Goal: Task Accomplishment & Management: Manage account settings

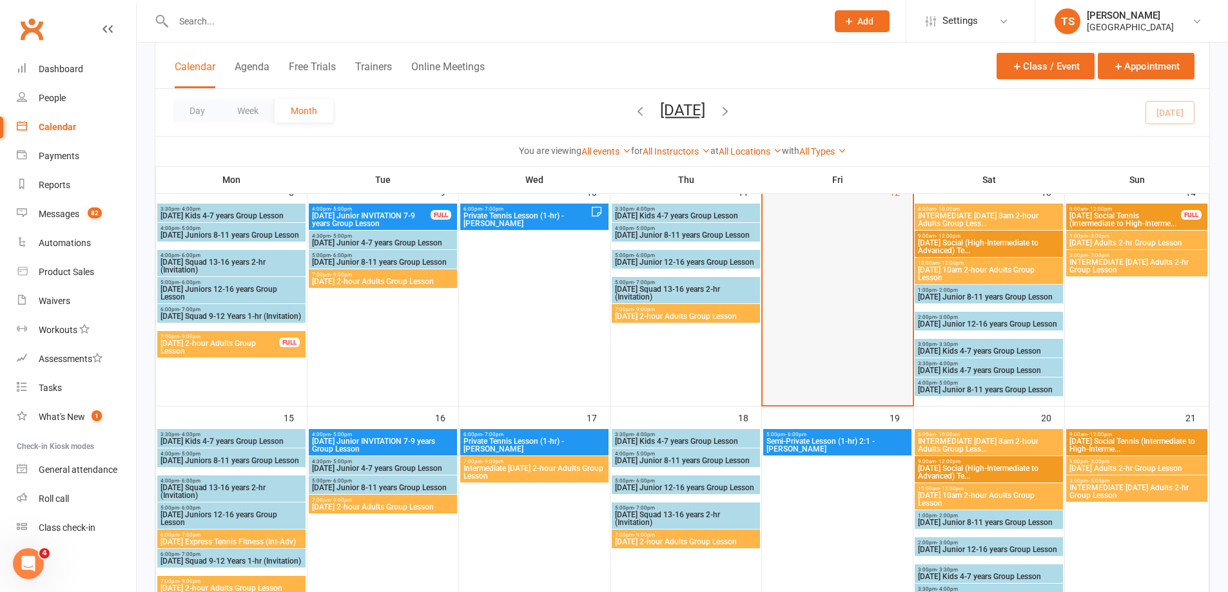
scroll to position [258, 0]
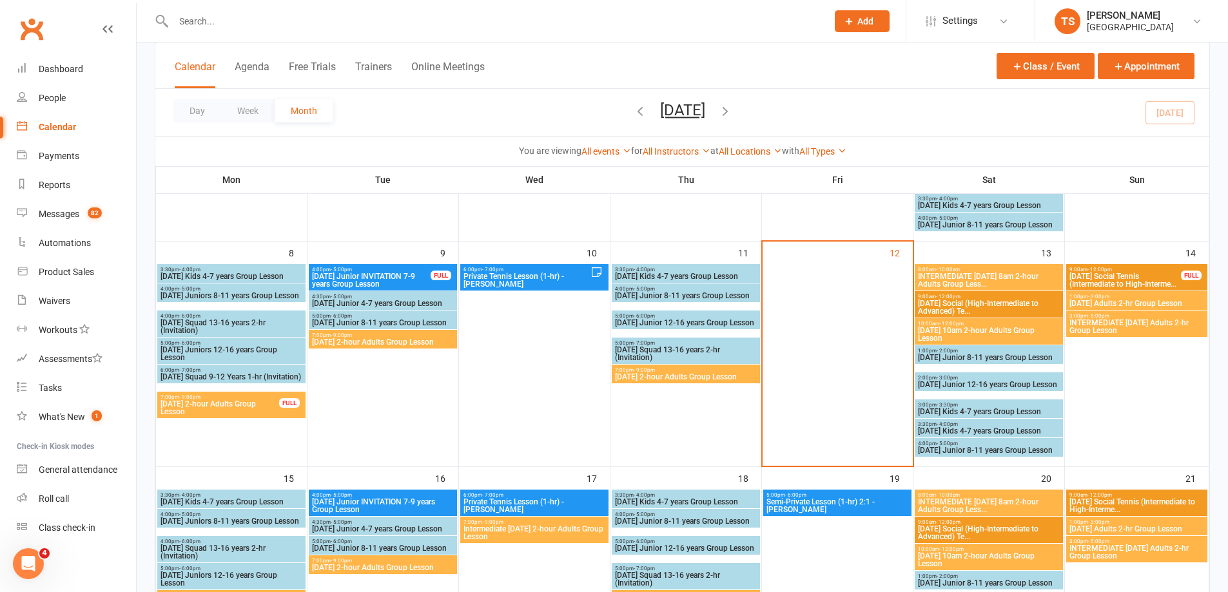
click at [966, 276] on span "INTERMEDIATE [DATE] 8am 2-hour Adults Group Less..." at bounding box center [988, 280] width 143 height 15
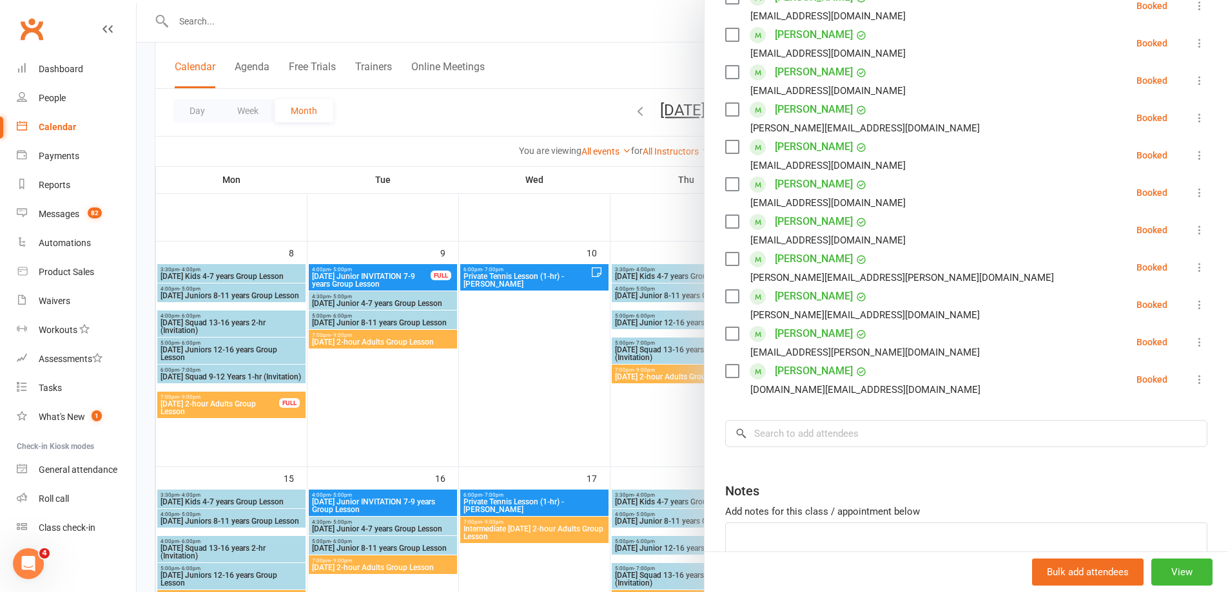
scroll to position [322, 0]
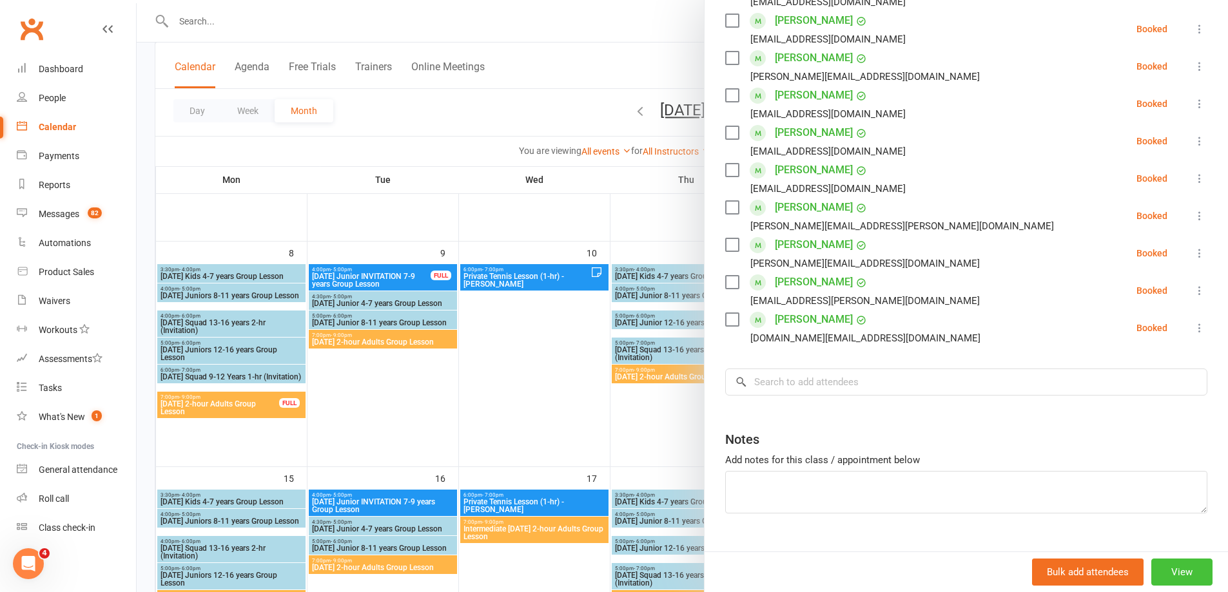
click at [1176, 573] on button "View" at bounding box center [1181, 572] width 61 height 27
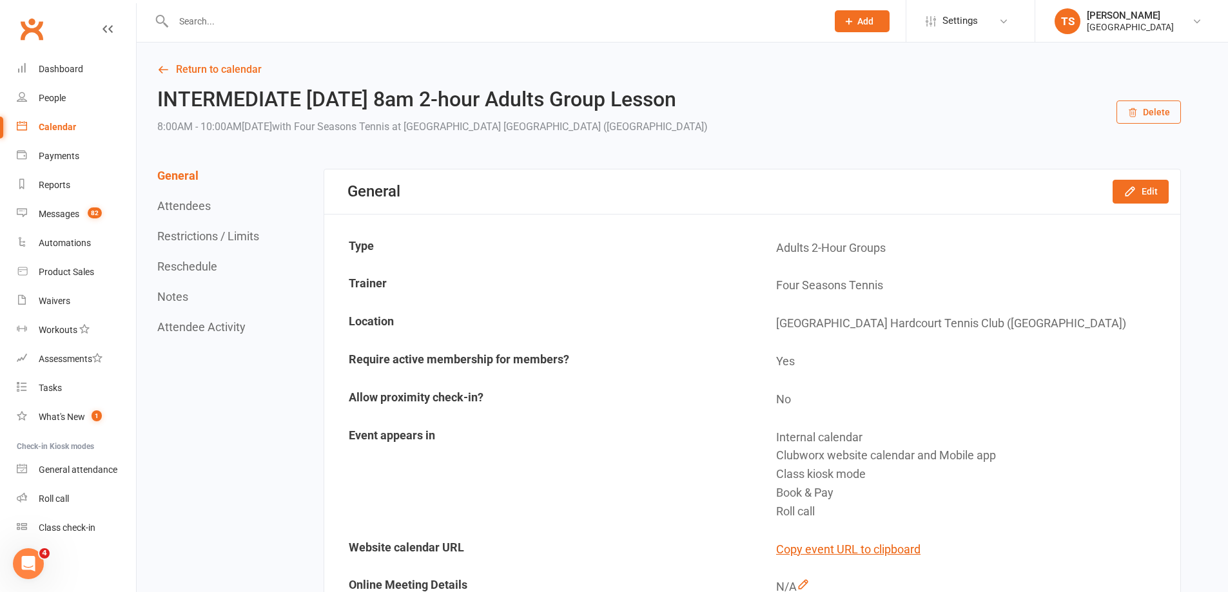
click at [60, 126] on div "Calendar" at bounding box center [57, 127] width 37 height 10
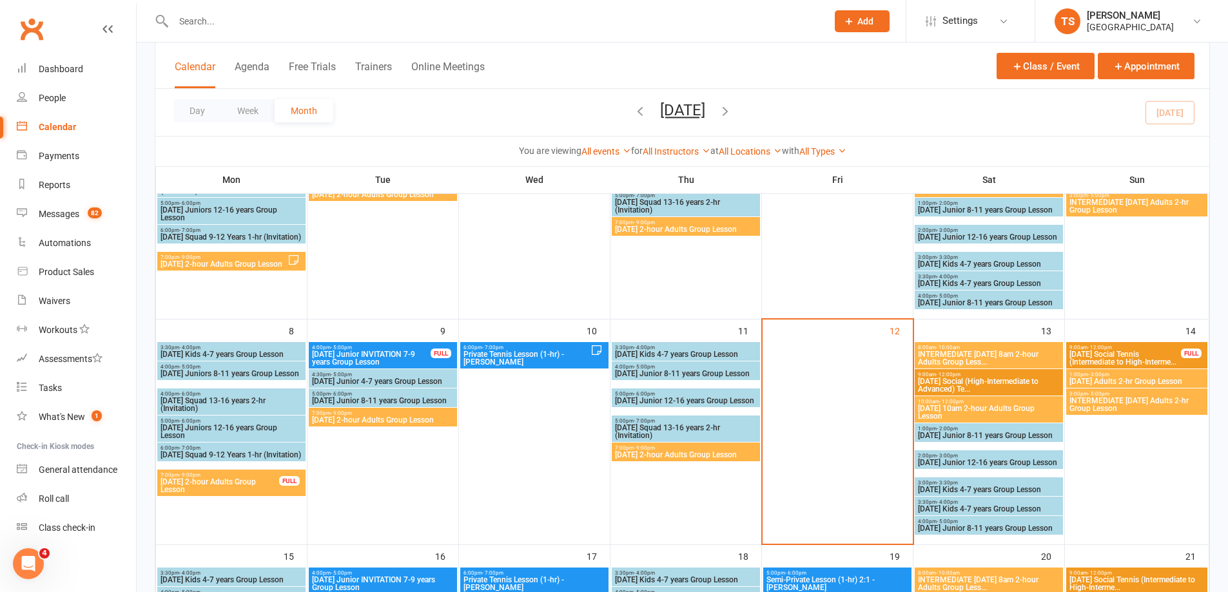
scroll to position [193, 0]
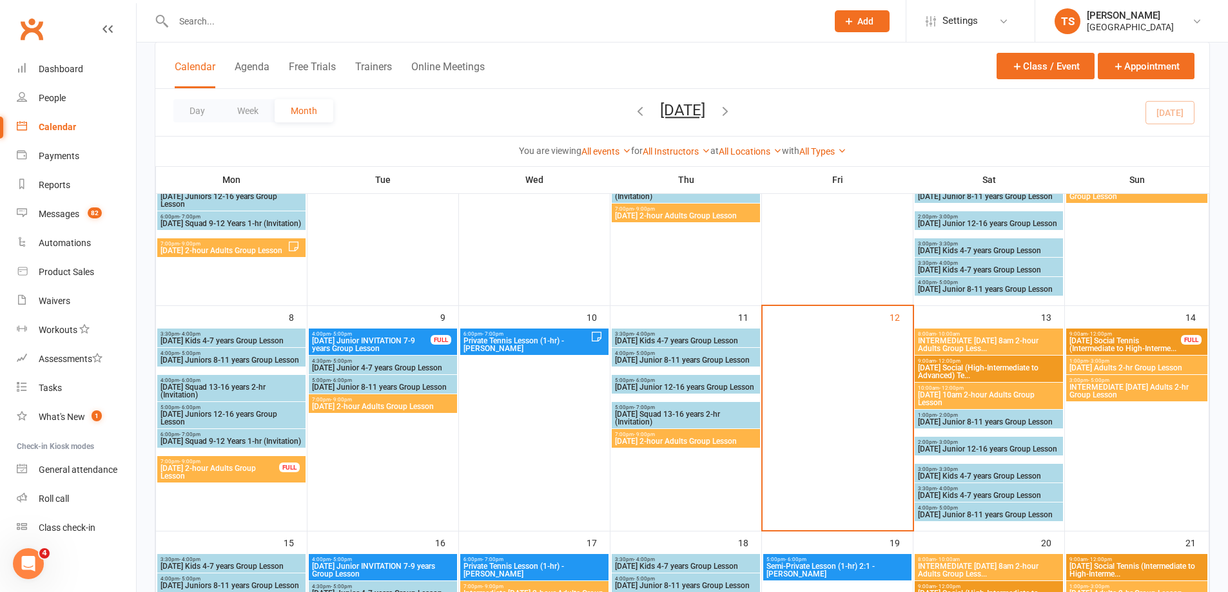
click at [995, 342] on span "INTERMEDIATE [DATE] 8am 2-hour Adults Group Less..." at bounding box center [988, 344] width 143 height 15
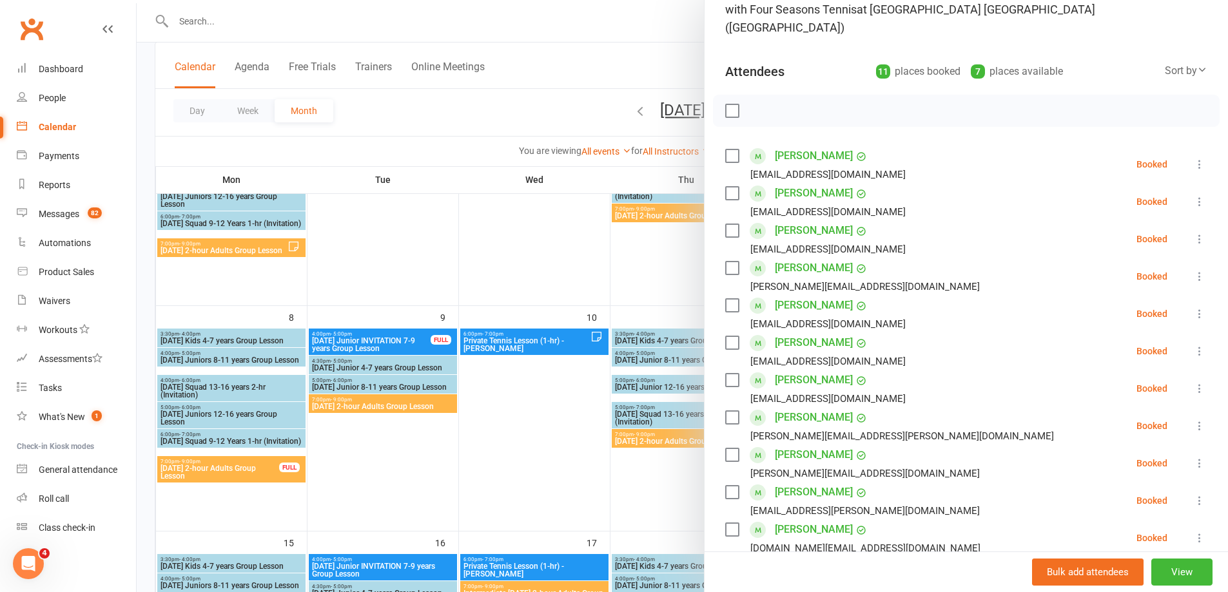
scroll to position [129, 0]
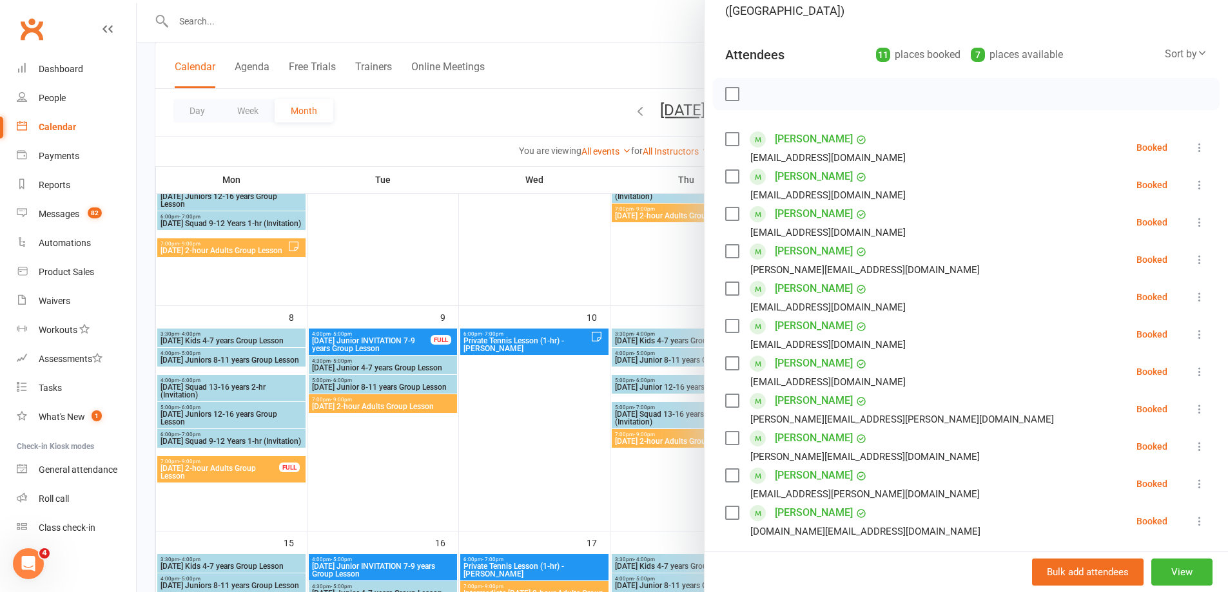
click at [1062, 522] on div "Class kiosk mode Roll call 8:00 AM - 10:00 AM, [DATE] with Four Seasons Tennis …" at bounding box center [967, 349] width 524 height 846
click at [689, 249] on div at bounding box center [683, 296] width 1092 height 592
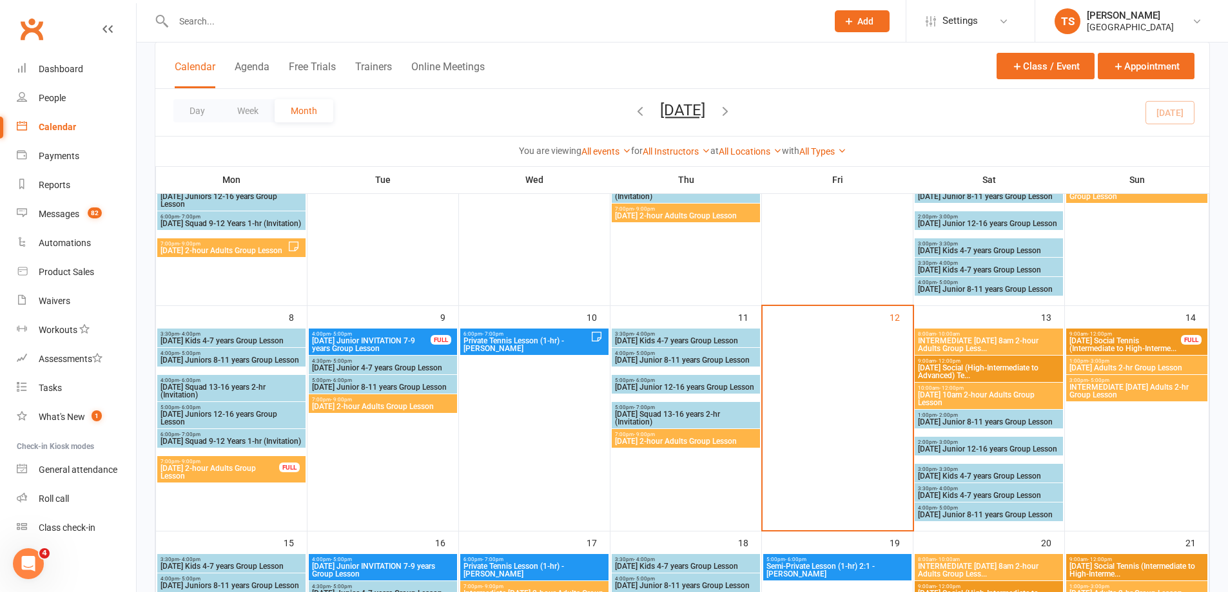
click at [973, 390] on div "10:00am - 12:00pm [DATE] 10am 2-hour Adults Group Lesson" at bounding box center [989, 396] width 148 height 26
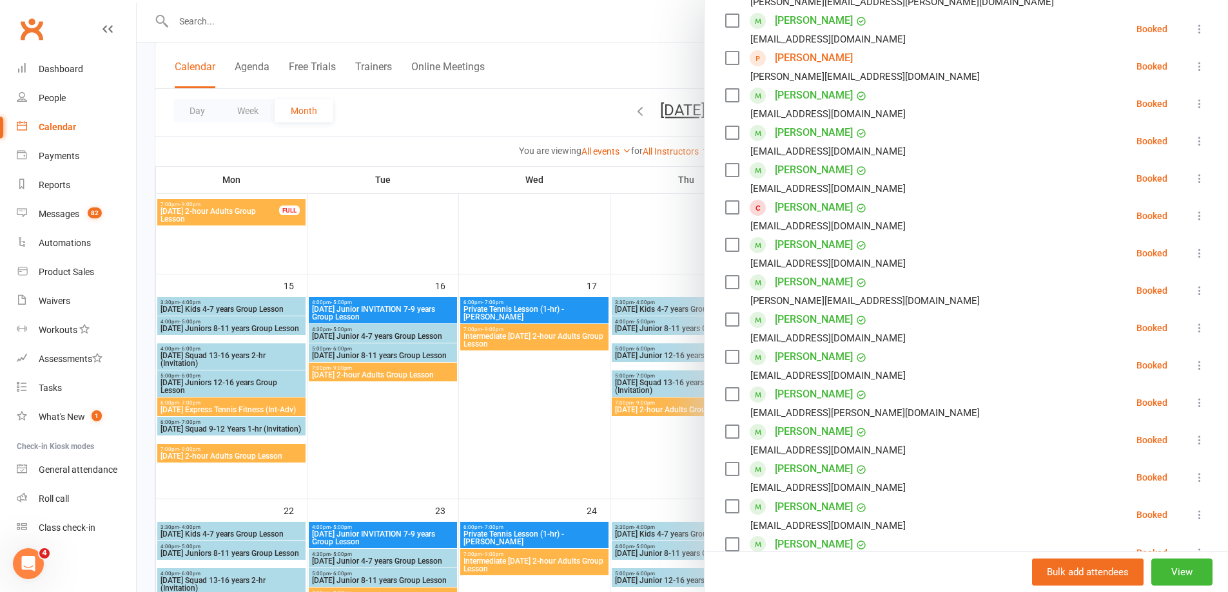
scroll to position [451, 0]
click at [1174, 569] on button "View" at bounding box center [1181, 572] width 61 height 27
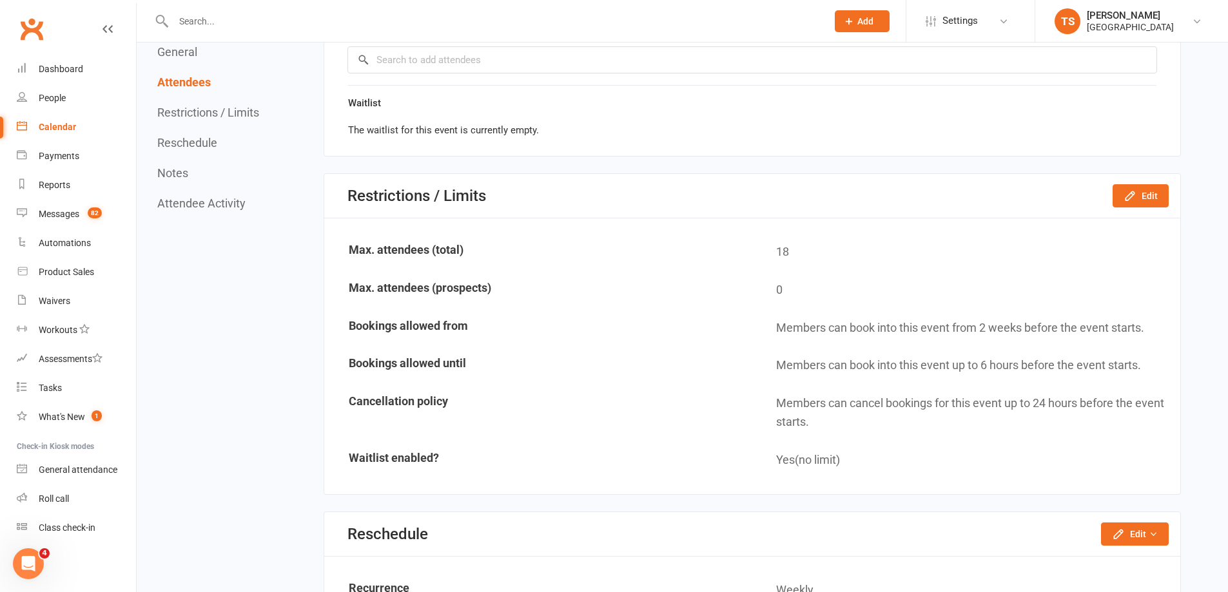
scroll to position [1418, 0]
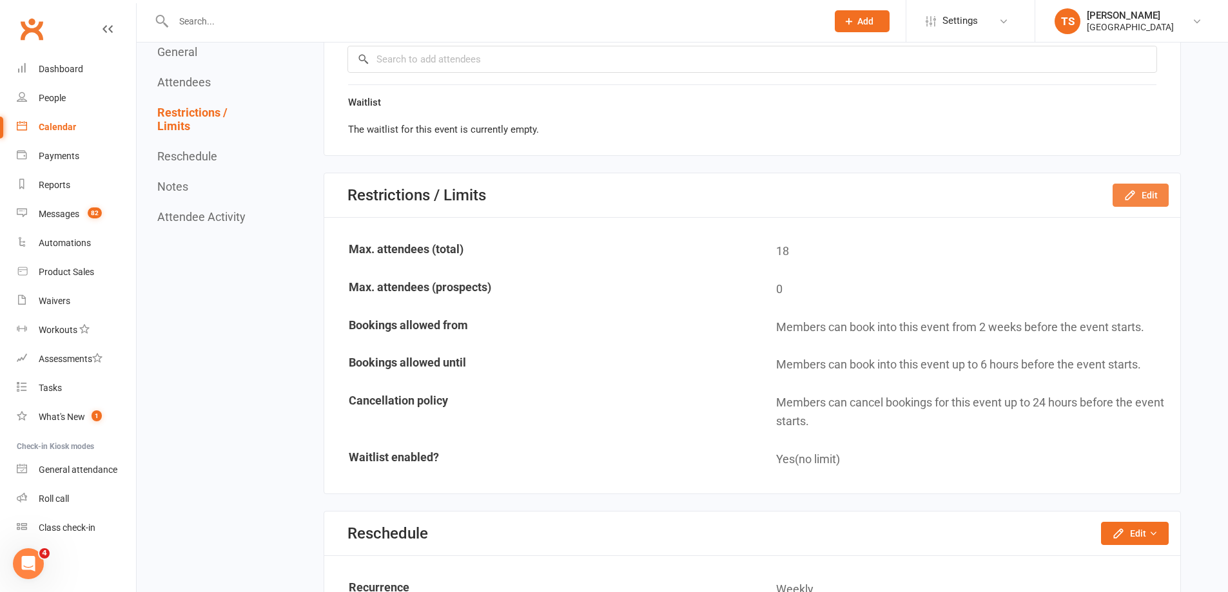
click at [1155, 191] on button "Edit" at bounding box center [1141, 195] width 56 height 23
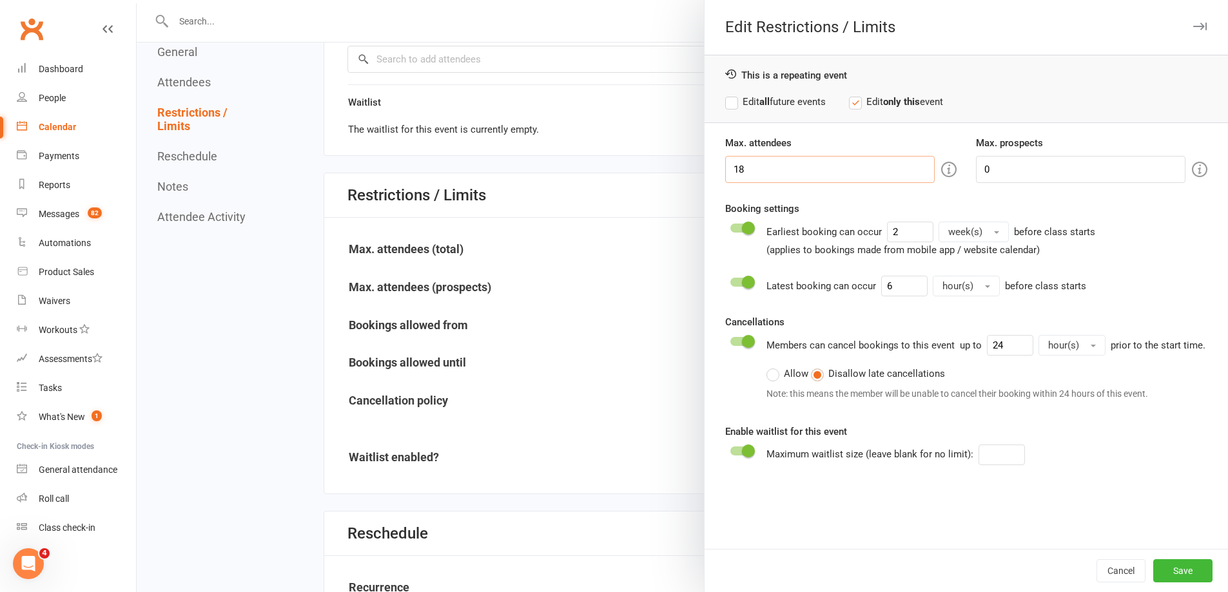
drag, startPoint x: 750, startPoint y: 177, endPoint x: 735, endPoint y: 168, distance: 17.7
click at [735, 168] on input "18" at bounding box center [830, 169] width 210 height 27
type input "17"
click at [1168, 569] on button "Save" at bounding box center [1182, 571] width 59 height 23
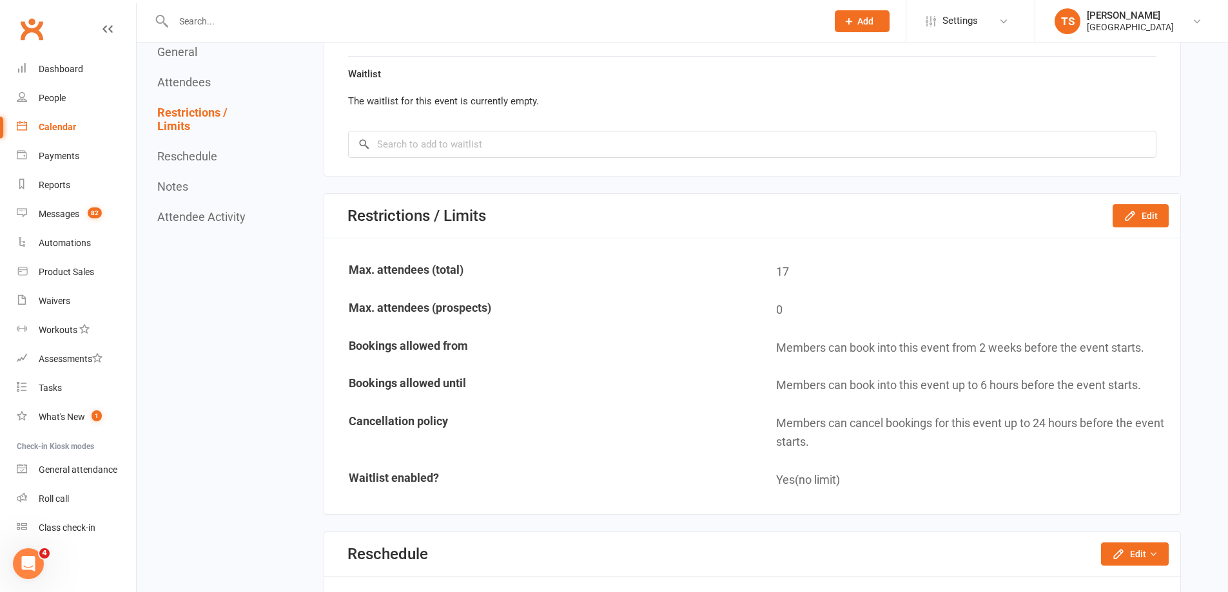
click at [58, 126] on div "Calendar" at bounding box center [57, 127] width 37 height 10
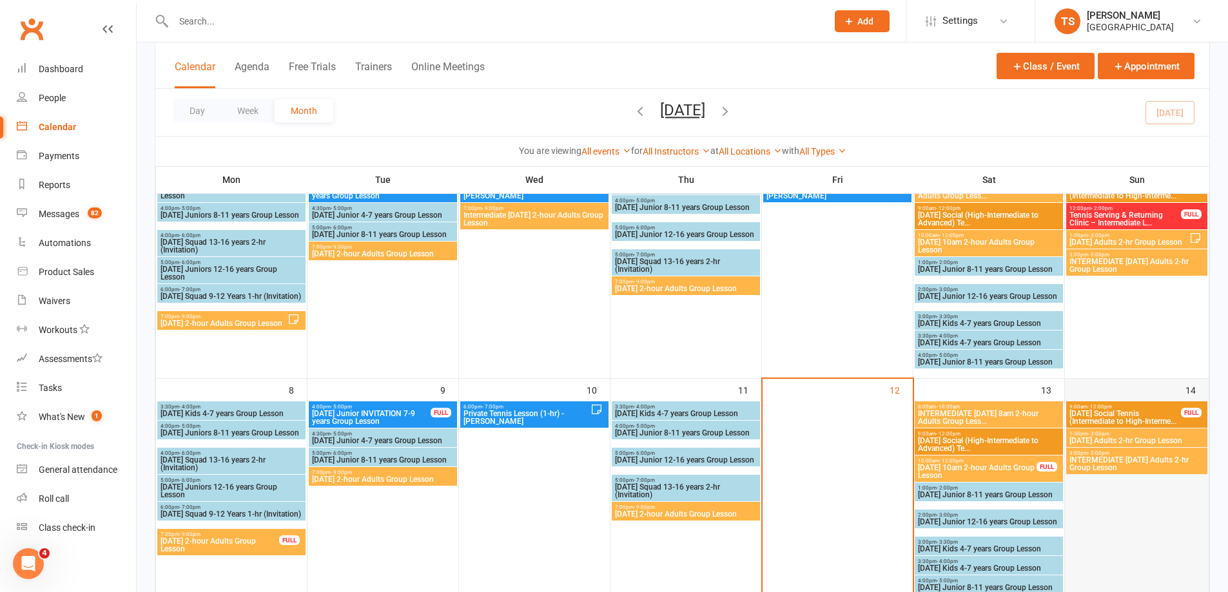
scroll to position [258, 0]
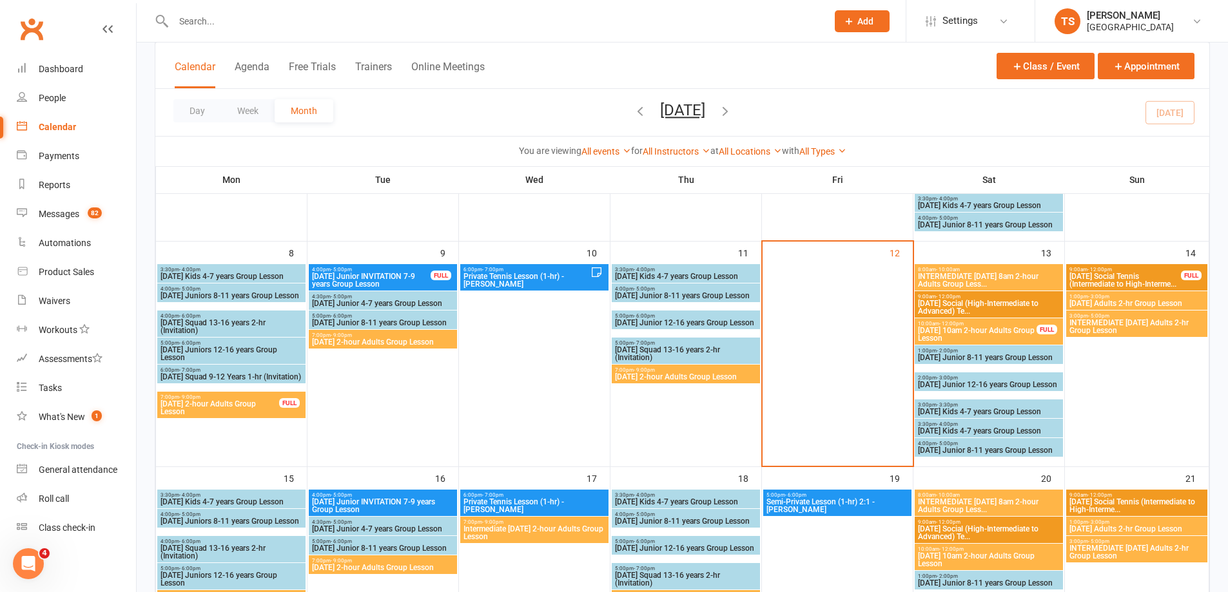
click at [963, 278] on span "INTERMEDIATE [DATE] 8am 2-hour Adults Group Less..." at bounding box center [988, 280] width 143 height 15
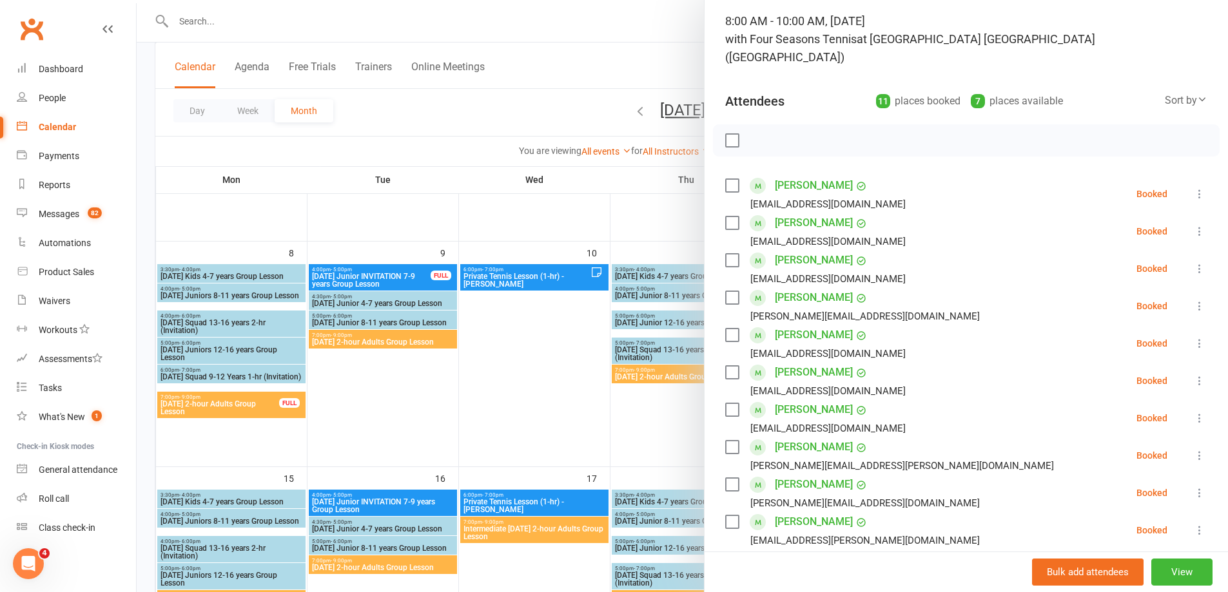
scroll to position [322, 0]
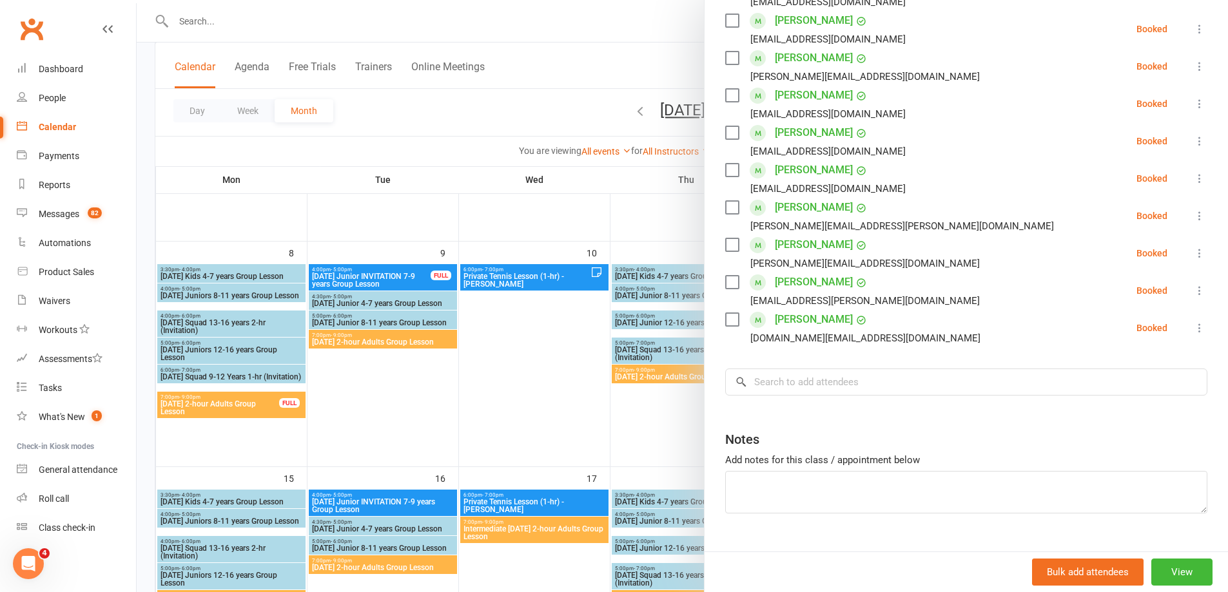
drag, startPoint x: 531, startPoint y: 386, endPoint x: 440, endPoint y: 308, distance: 119.8
click at [531, 384] on div at bounding box center [683, 296] width 1092 height 592
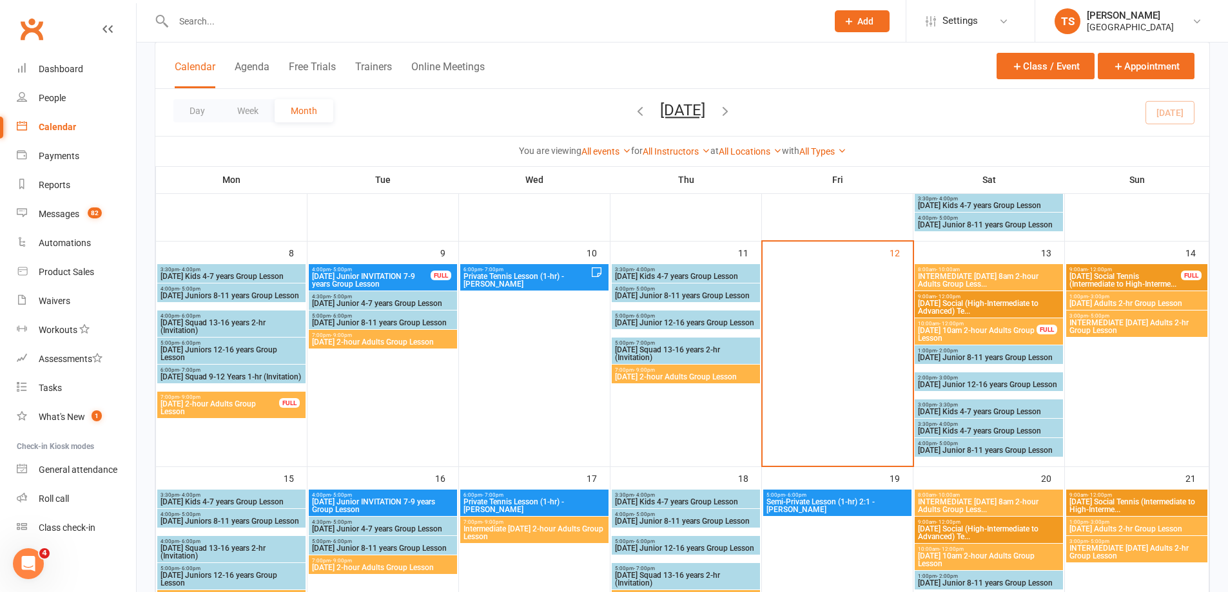
click at [184, 25] on input "text" at bounding box center [494, 21] width 649 height 18
click at [211, 28] on div at bounding box center [486, 21] width 663 height 42
click at [209, 24] on input "text" at bounding box center [494, 21] width 649 height 18
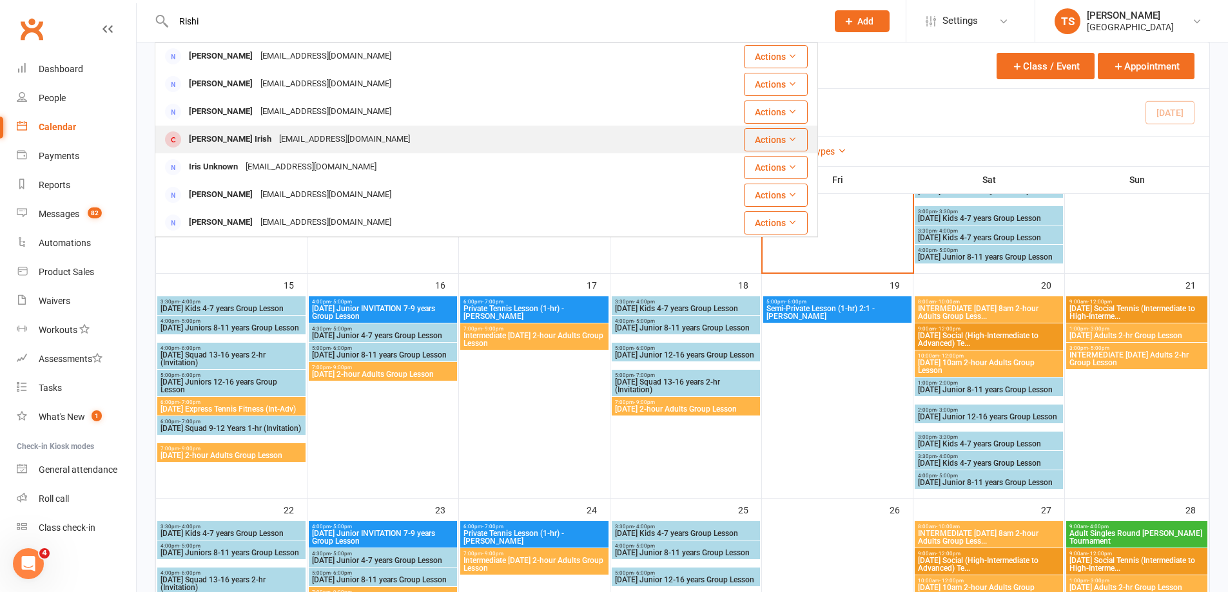
scroll to position [0, 0]
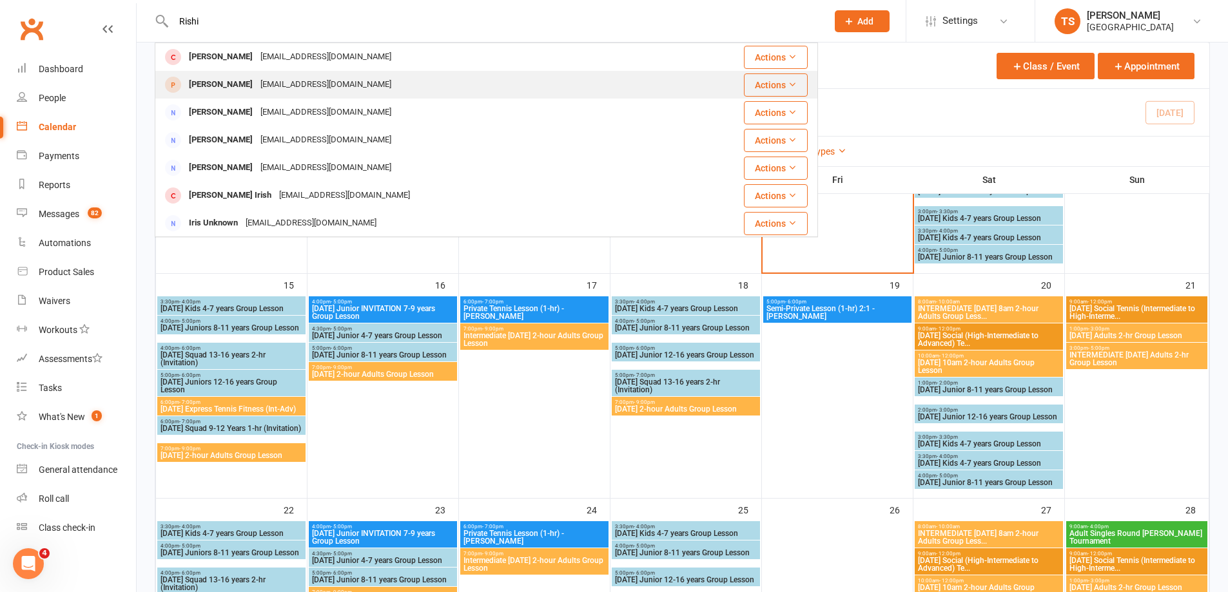
type input "Rishi"
click at [229, 87] on div "[PERSON_NAME]" at bounding box center [221, 84] width 72 height 19
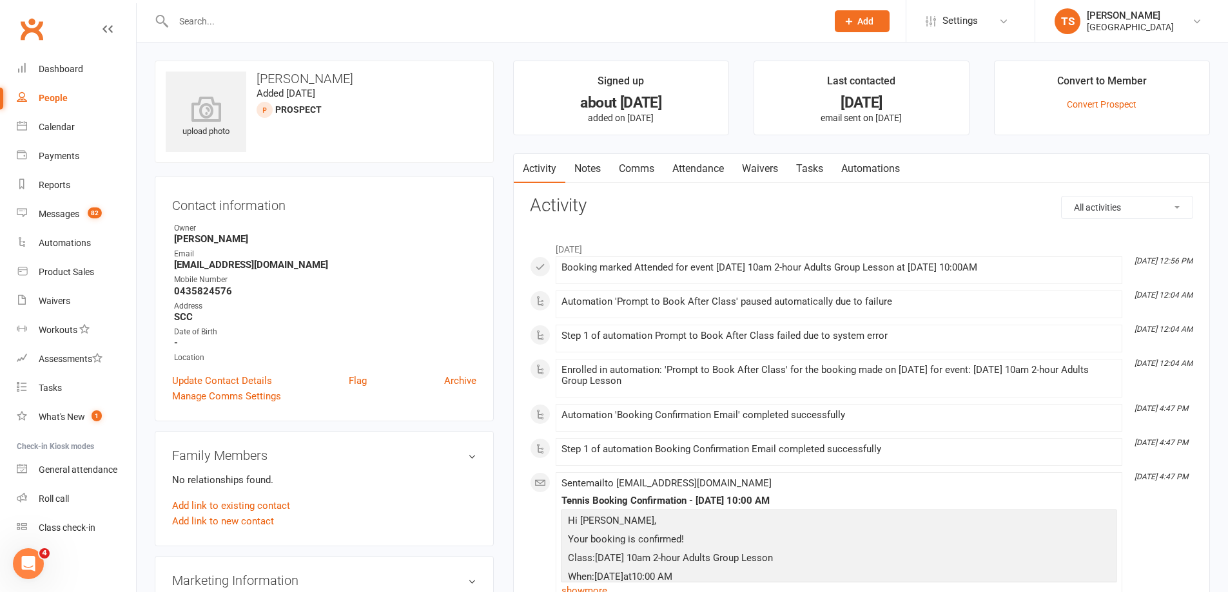
click at [716, 168] on link "Attendance" at bounding box center [698, 169] width 70 height 30
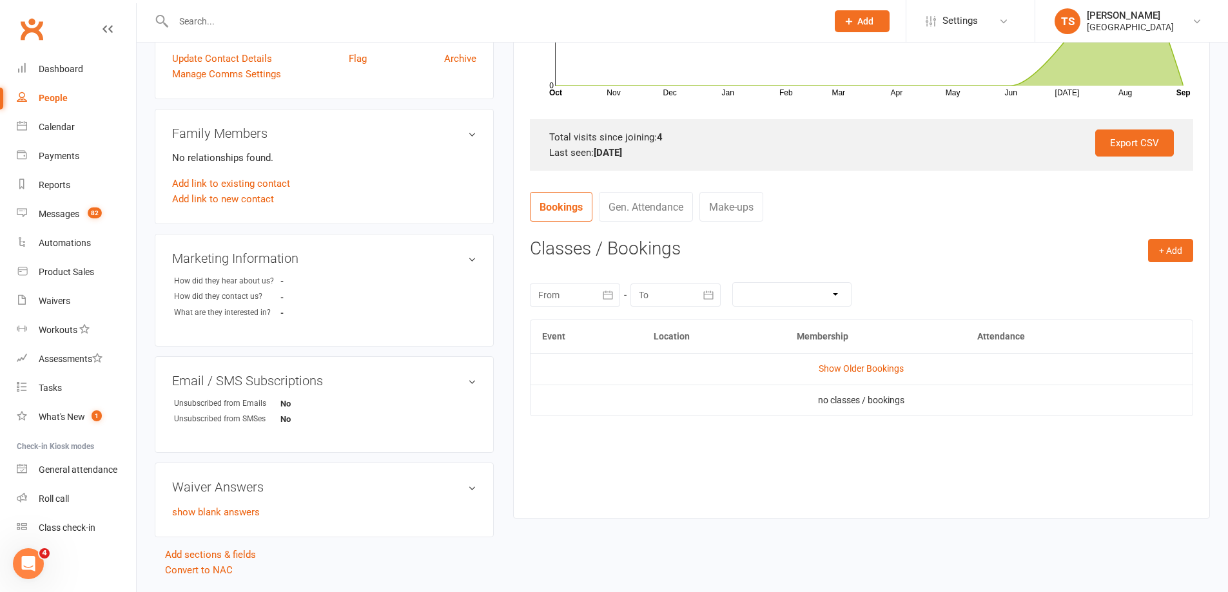
scroll to position [359, 0]
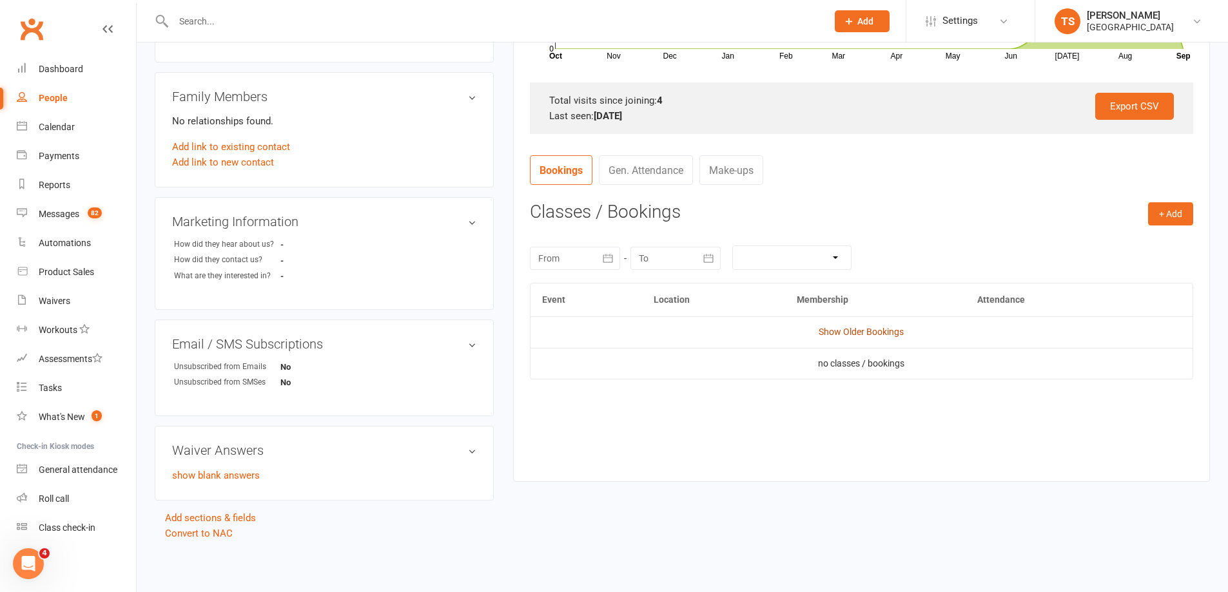
click at [853, 330] on link "Show Older Bookings" at bounding box center [861, 332] width 85 height 10
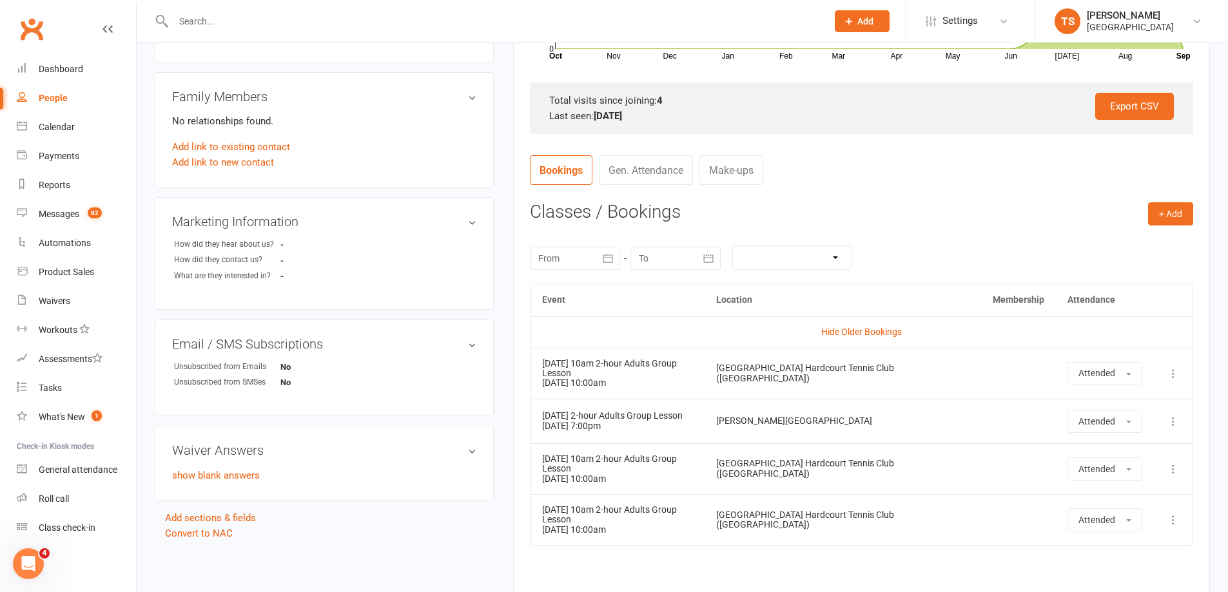
click at [186, 23] on input "text" at bounding box center [494, 21] width 649 height 18
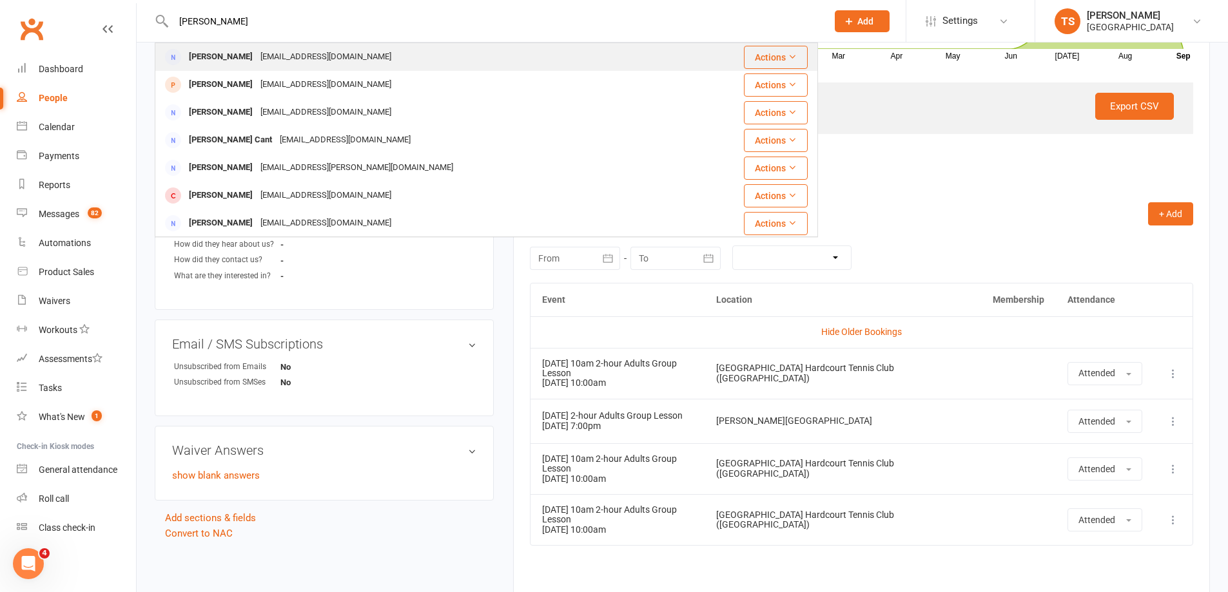
type input "[PERSON_NAME]"
click at [258, 54] on div "[EMAIL_ADDRESS][DOMAIN_NAME]" at bounding box center [326, 57] width 139 height 19
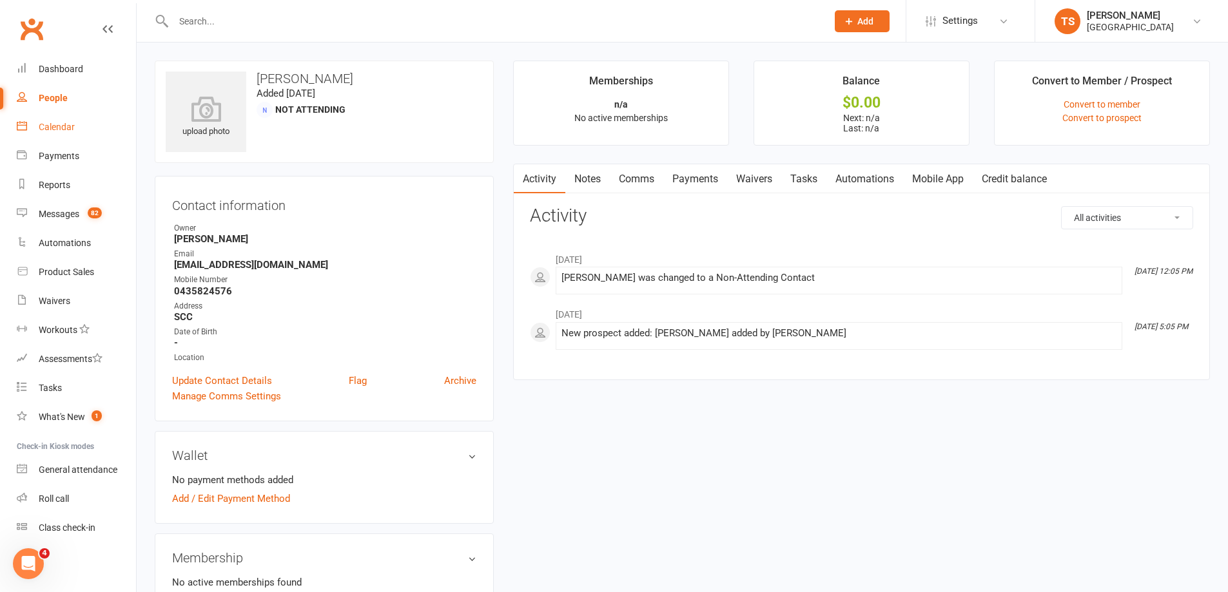
click at [50, 127] on div "Calendar" at bounding box center [57, 127] width 36 height 10
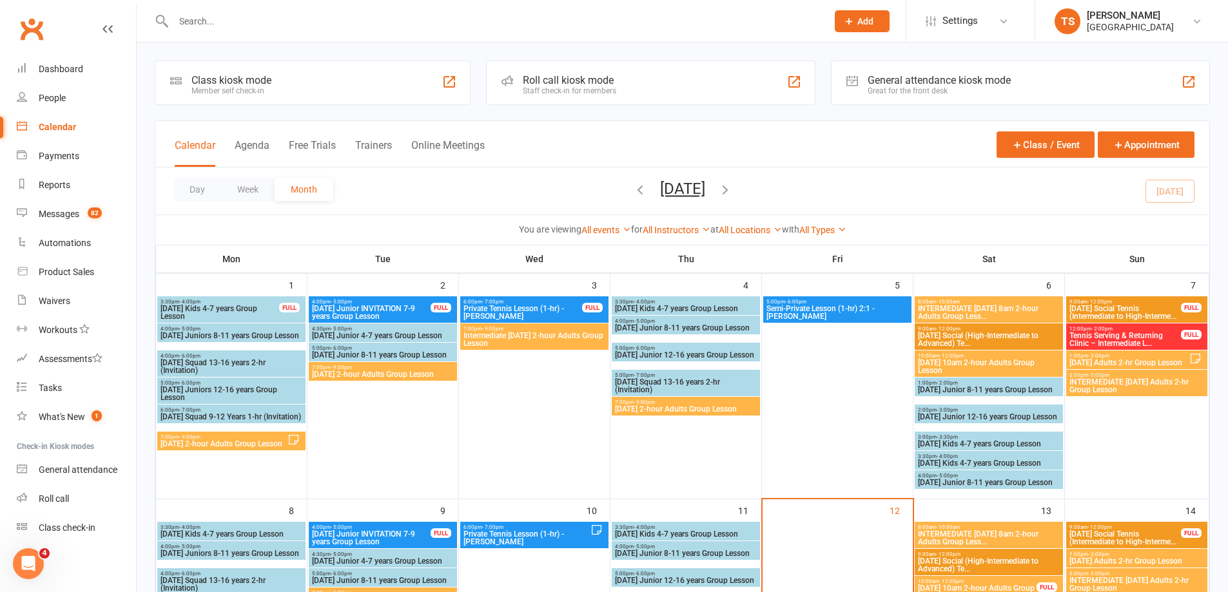
click at [951, 365] on span "[DATE] 10am 2-hour Adults Group Lesson" at bounding box center [988, 366] width 143 height 15
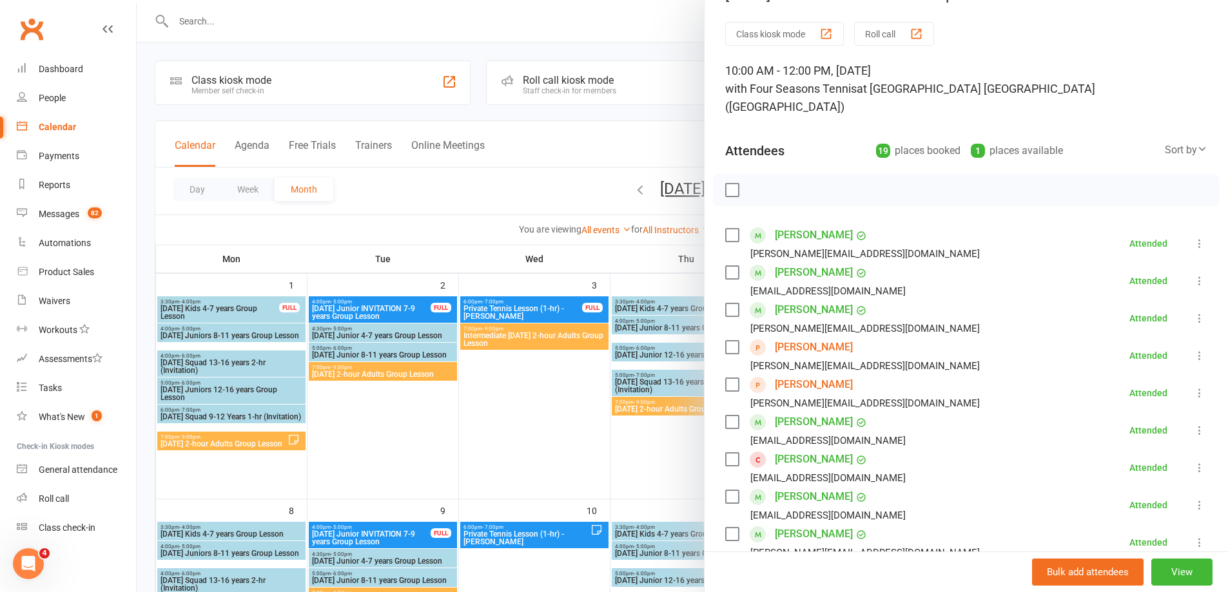
scroll to position [64, 0]
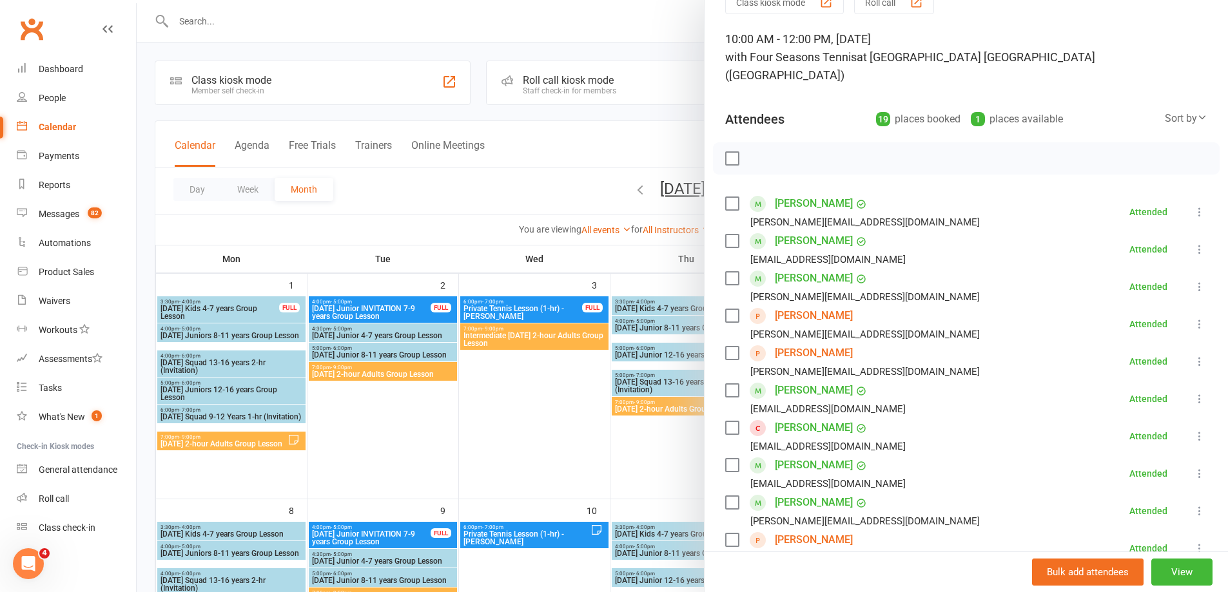
click at [801, 193] on link "[PERSON_NAME]" at bounding box center [814, 203] width 78 height 21
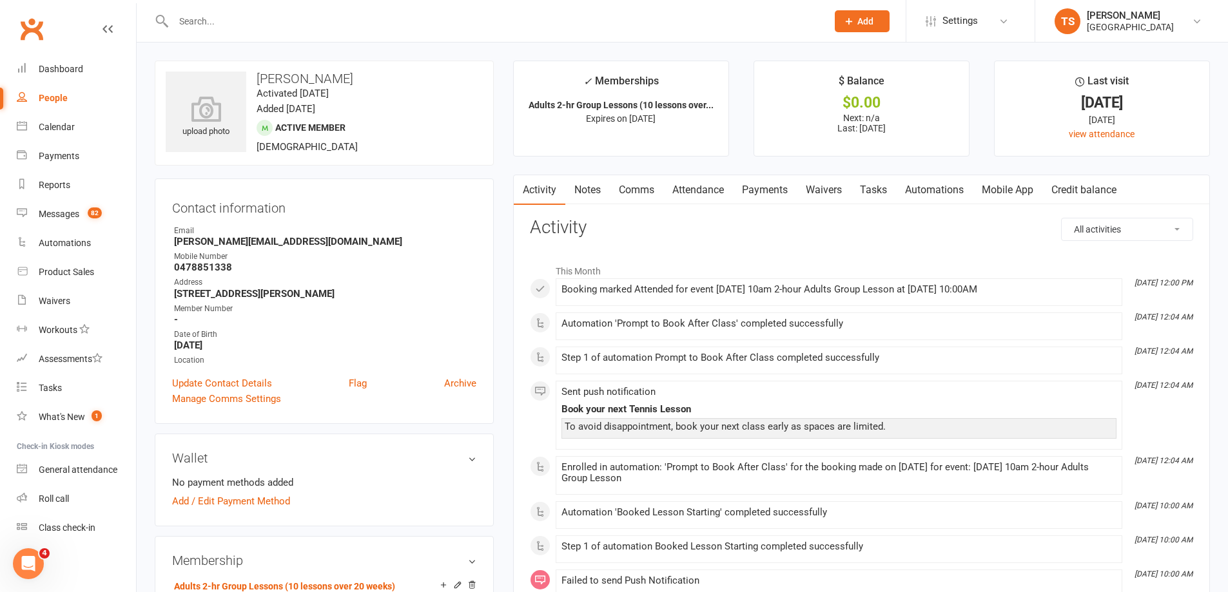
click at [185, 19] on input "text" at bounding box center [494, 21] width 649 height 18
click at [760, 186] on link "Payments" at bounding box center [765, 190] width 64 height 30
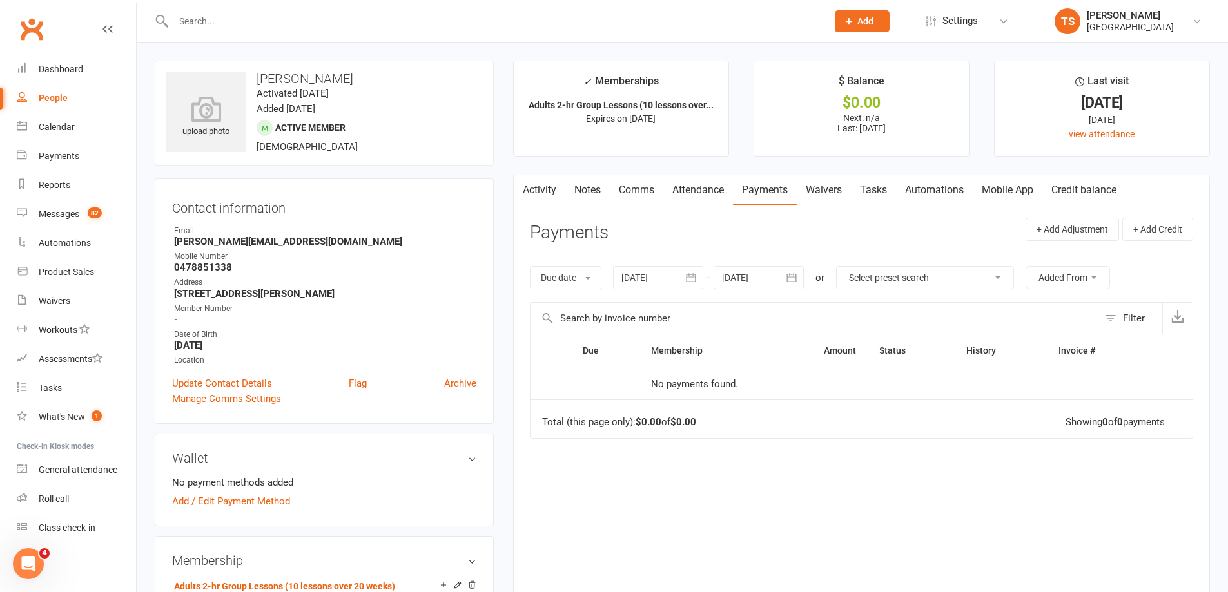
click at [656, 284] on div at bounding box center [658, 277] width 90 height 23
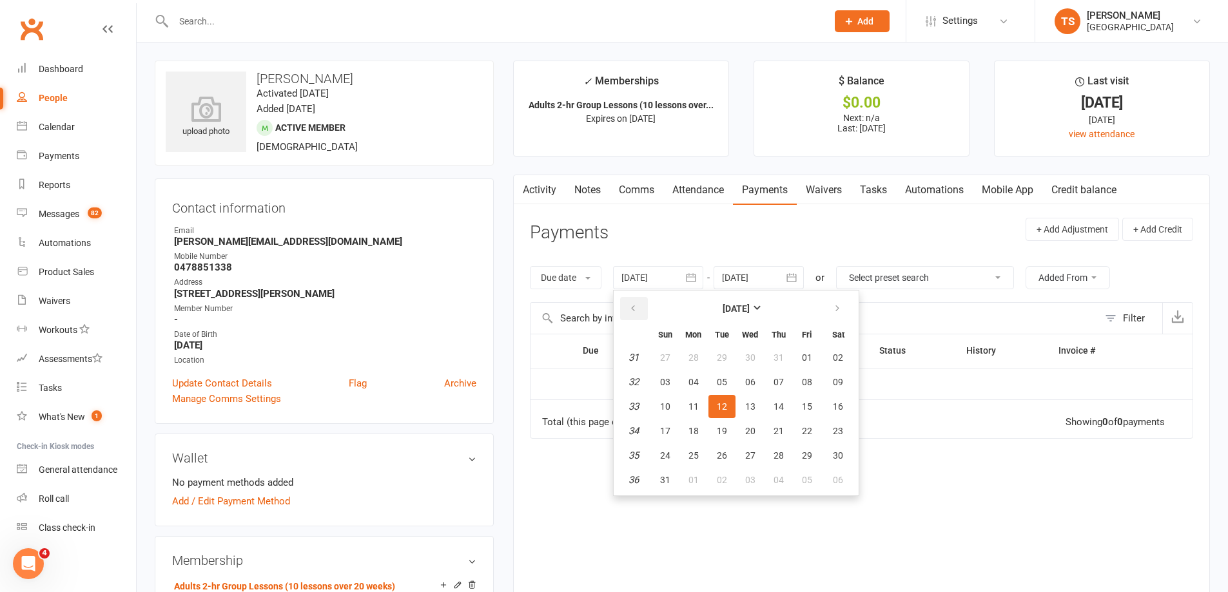
click at [638, 304] on icon "button" at bounding box center [633, 309] width 9 height 10
click at [637, 304] on icon "button" at bounding box center [633, 309] width 9 height 10
click at [665, 381] on span "04" at bounding box center [665, 382] width 10 height 10
type input "[DATE]"
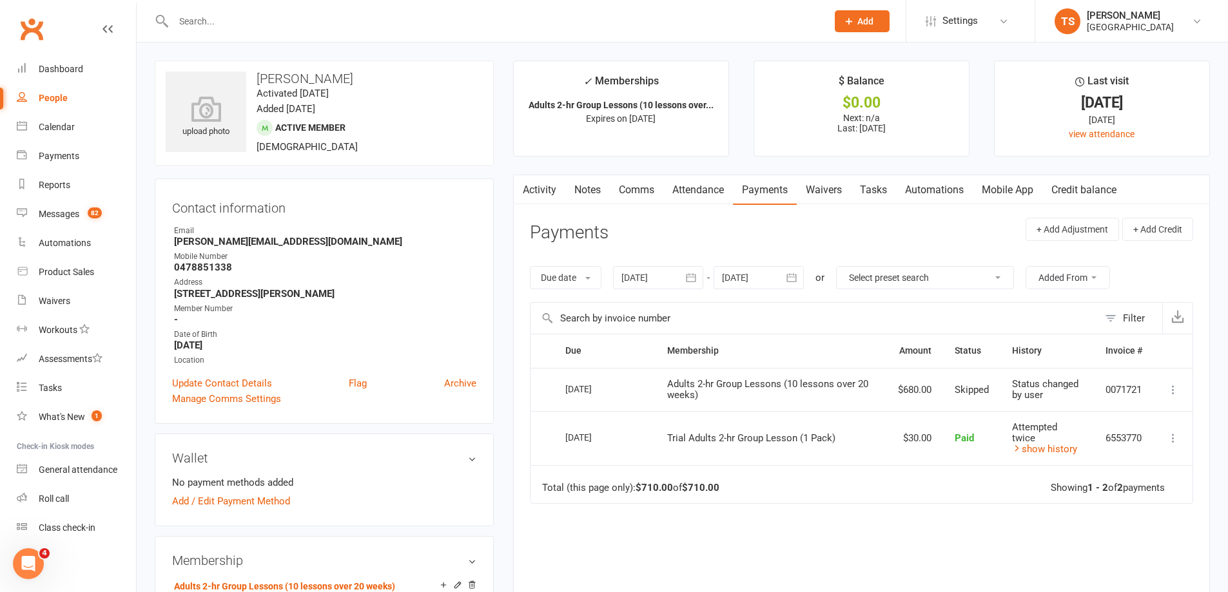
click at [586, 195] on link "Notes" at bounding box center [587, 190] width 44 height 30
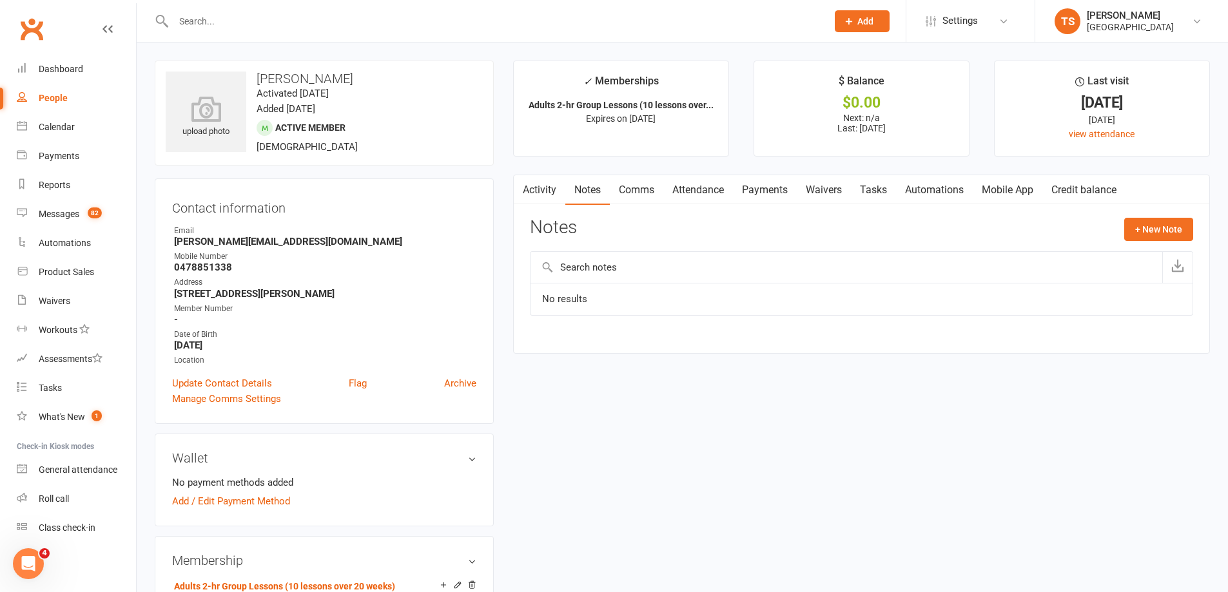
click at [750, 189] on link "Payments" at bounding box center [765, 190] width 64 height 30
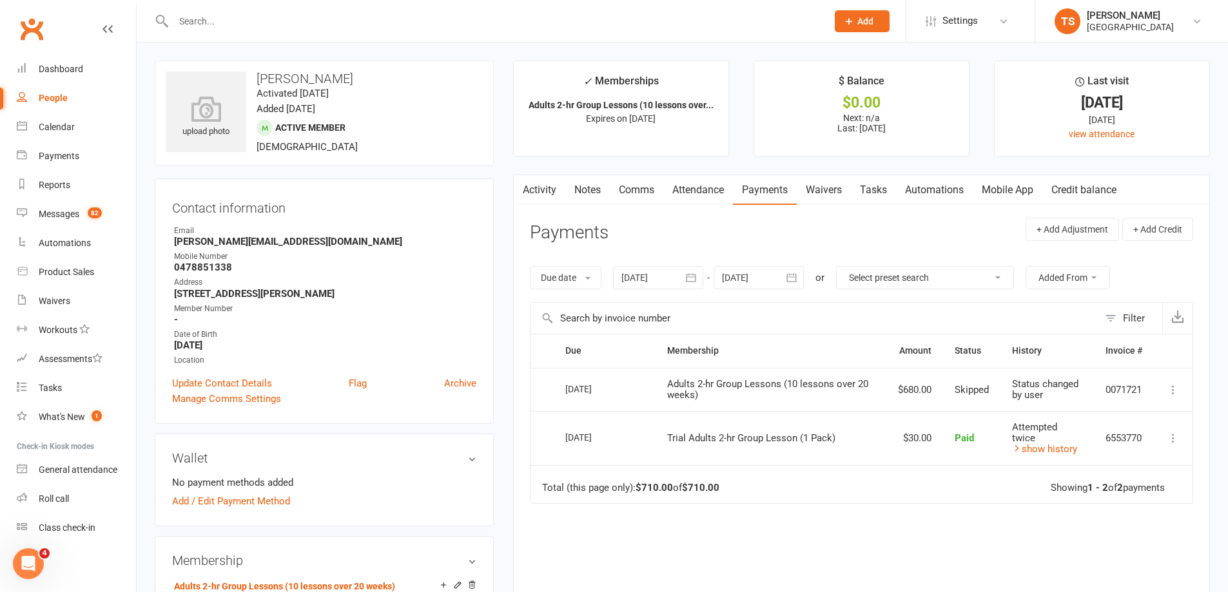
click at [698, 192] on link "Attendance" at bounding box center [698, 190] width 70 height 30
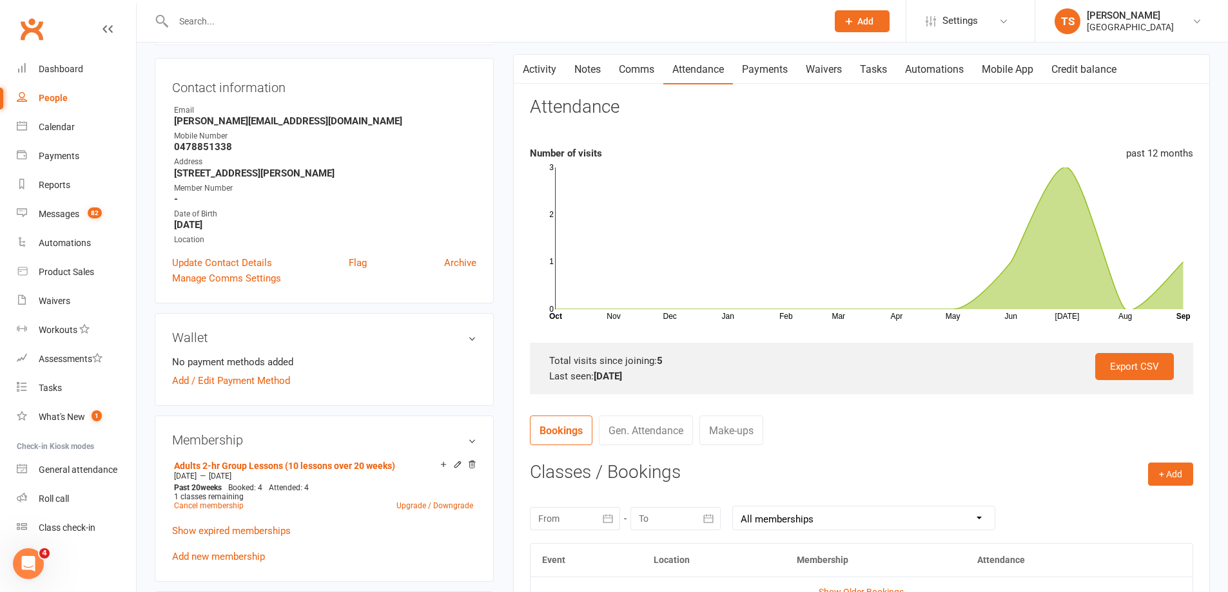
scroll to position [258, 0]
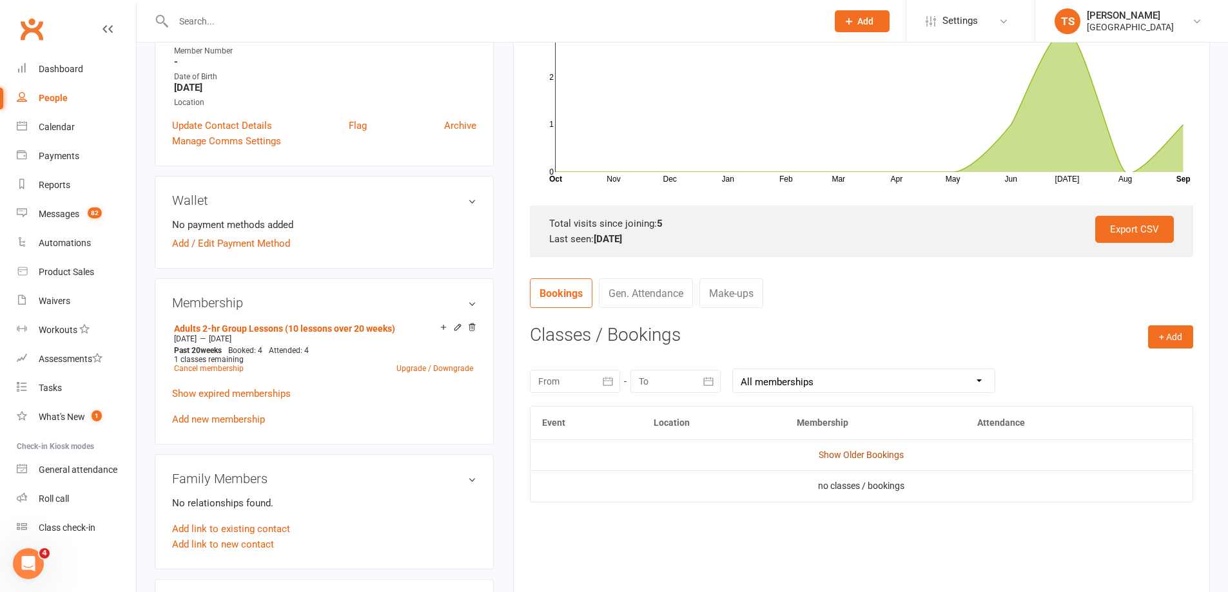
click at [860, 455] on link "Show Older Bookings" at bounding box center [861, 455] width 85 height 10
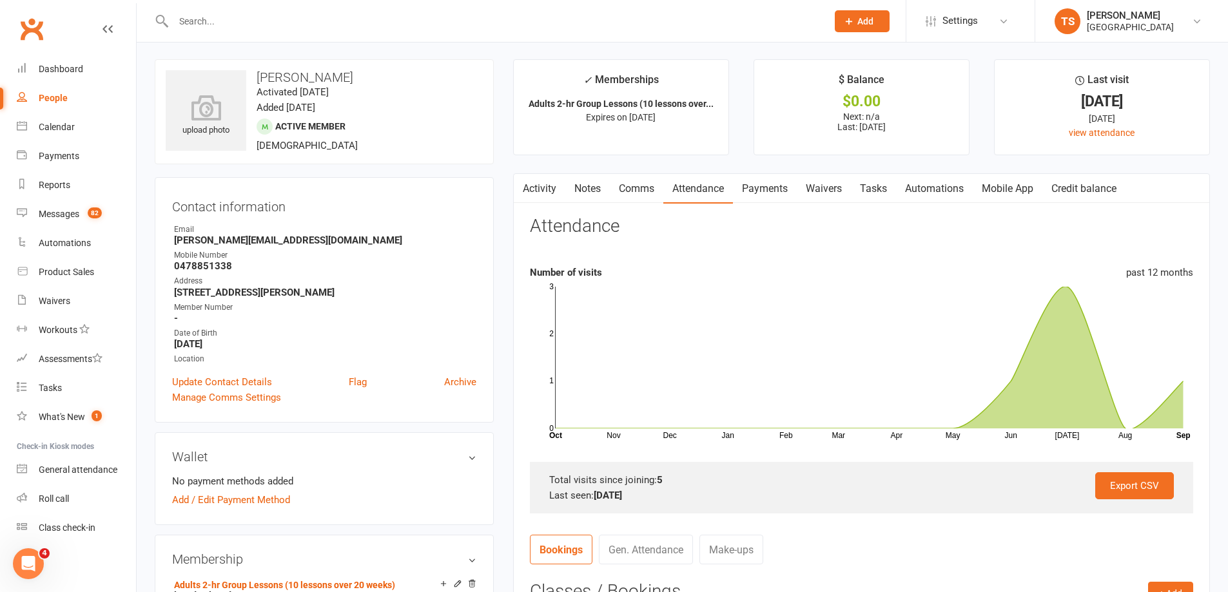
scroll to position [0, 0]
click at [763, 189] on link "Payments" at bounding box center [765, 190] width 64 height 30
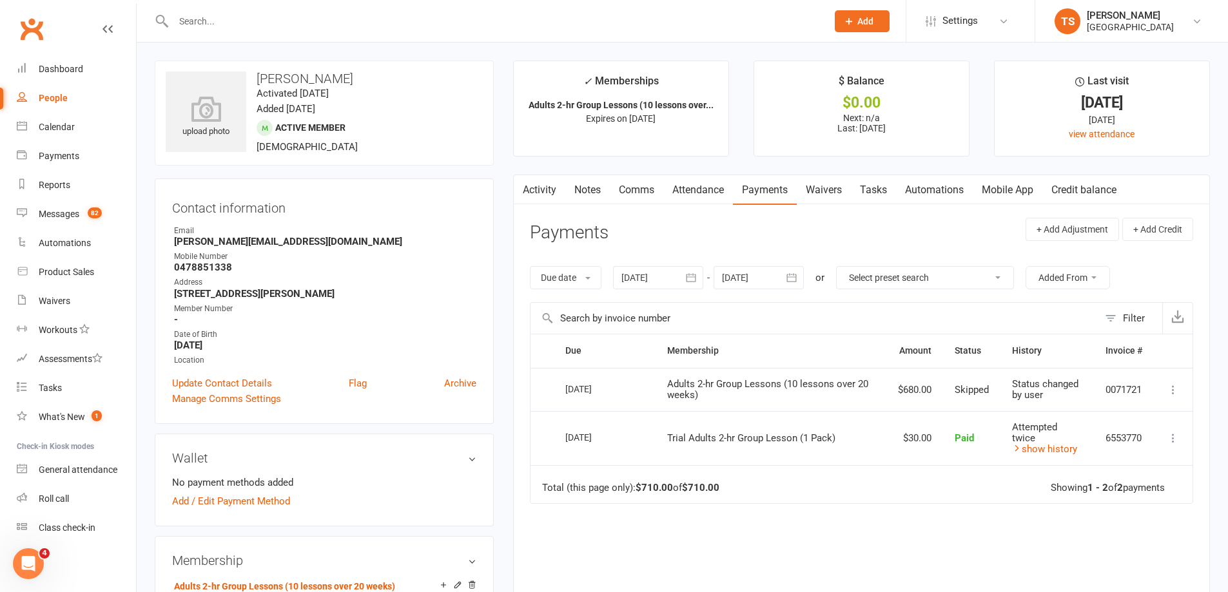
click at [591, 195] on link "Notes" at bounding box center [587, 190] width 44 height 30
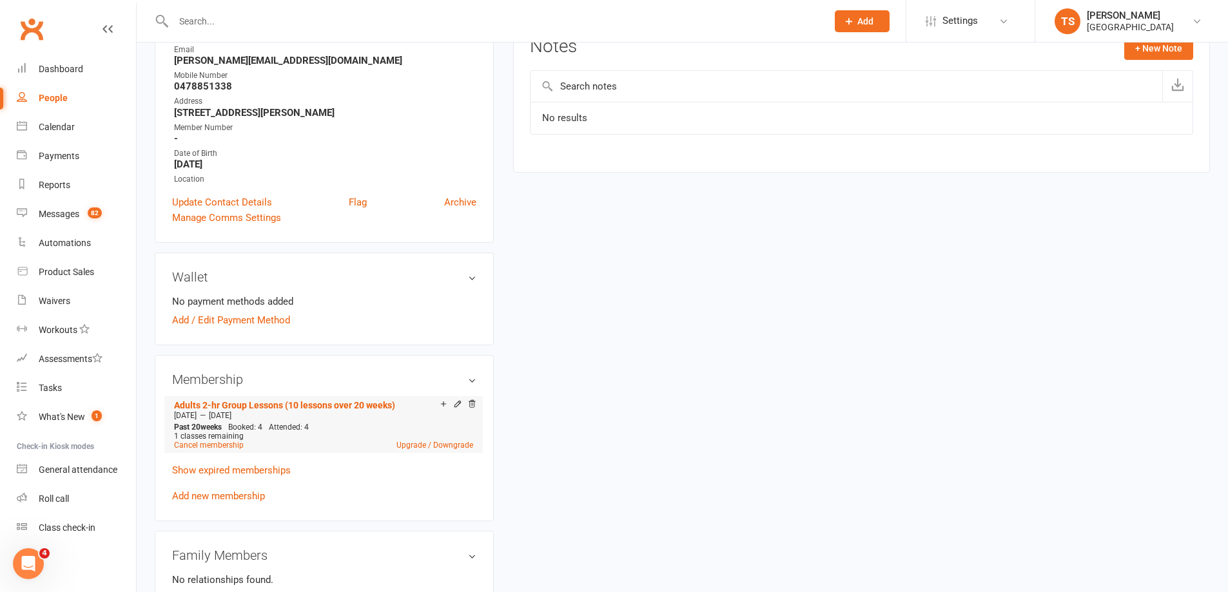
scroll to position [193, 0]
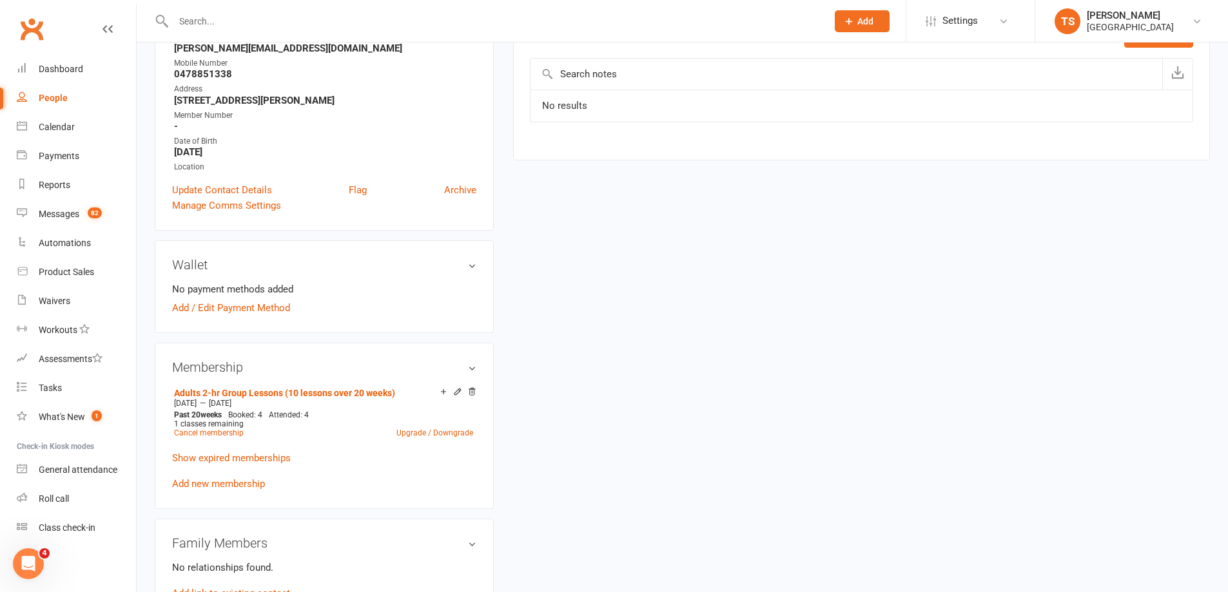
click at [179, 29] on div at bounding box center [486, 21] width 663 height 42
click at [182, 23] on input "text" at bounding box center [494, 21] width 649 height 18
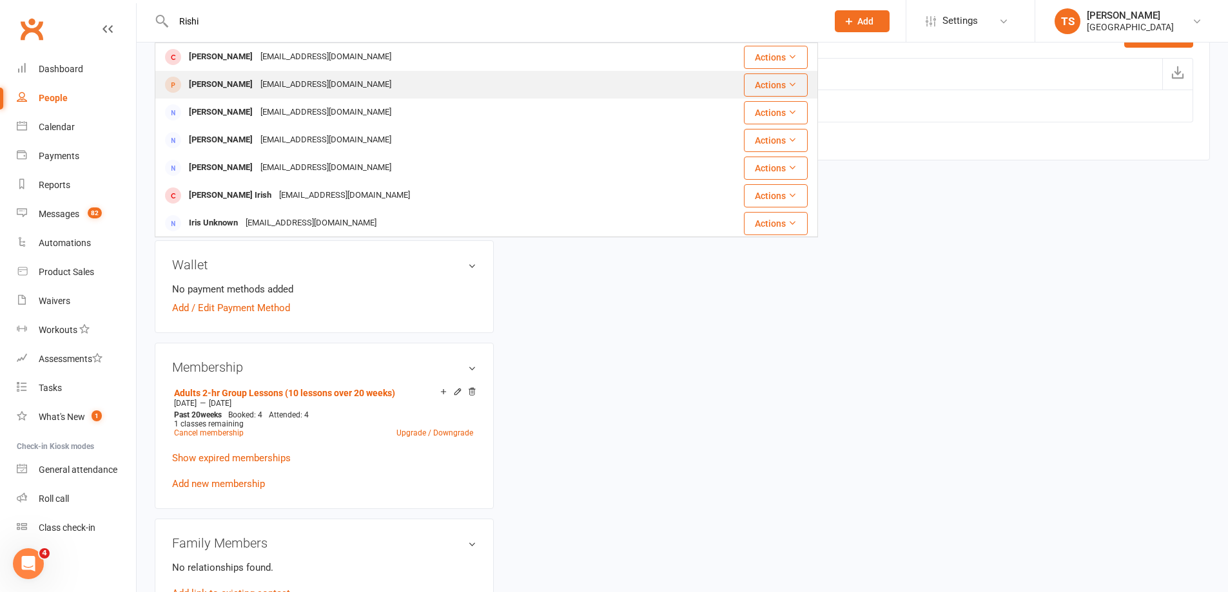
type input "Rishi"
click at [248, 85] on div "[PERSON_NAME]" at bounding box center [221, 84] width 72 height 19
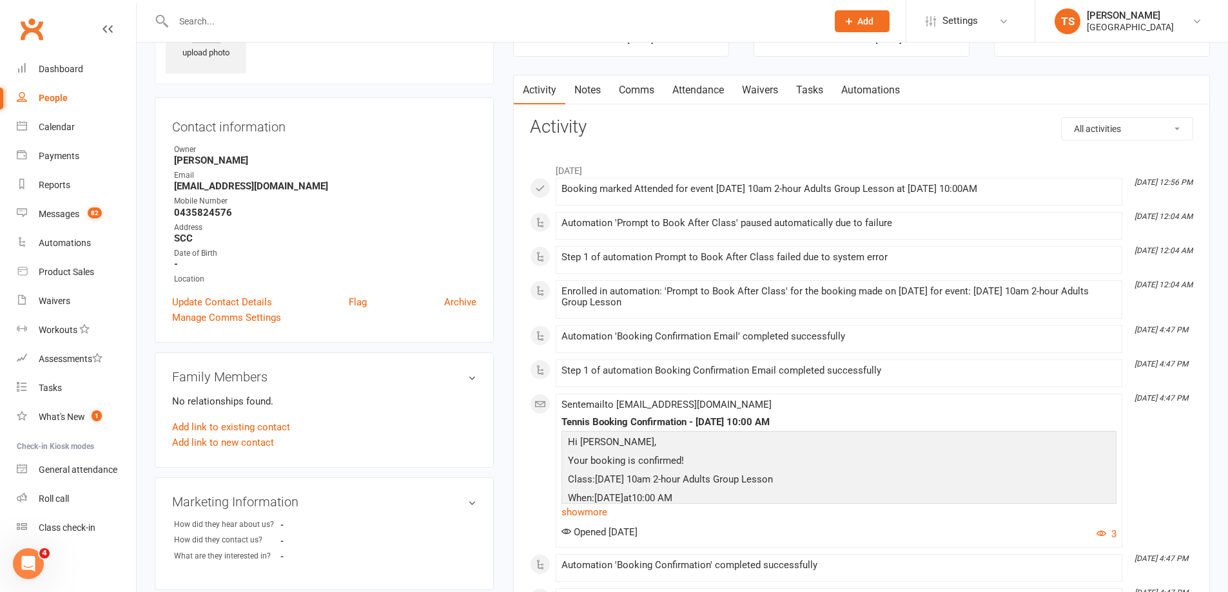
scroll to position [64, 0]
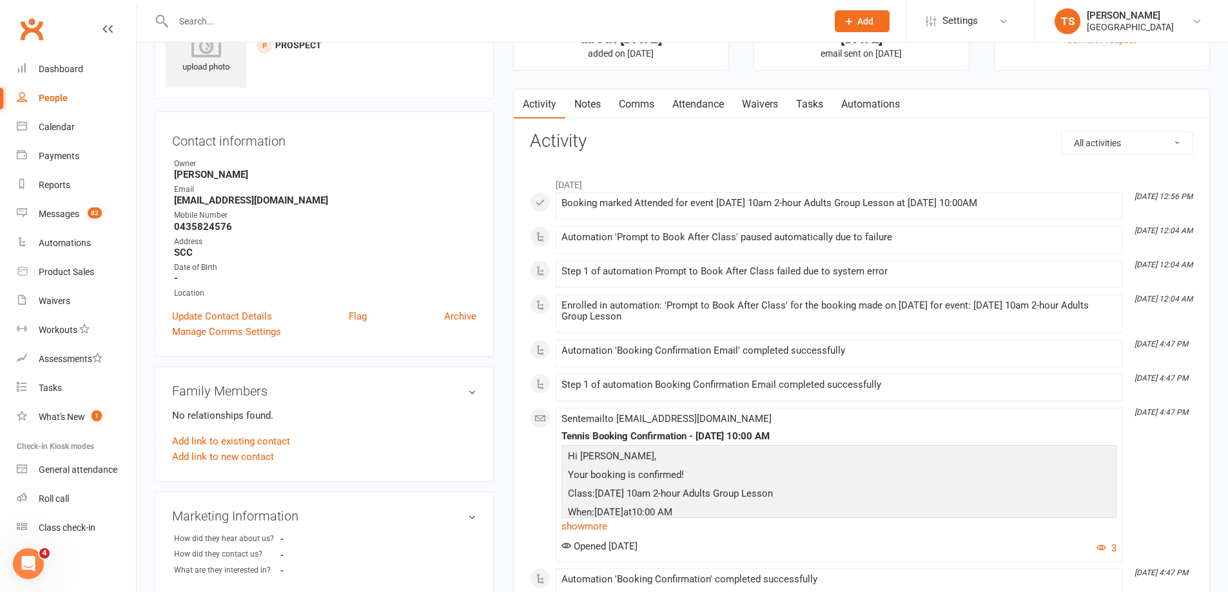
click at [589, 100] on link "Notes" at bounding box center [587, 105] width 44 height 30
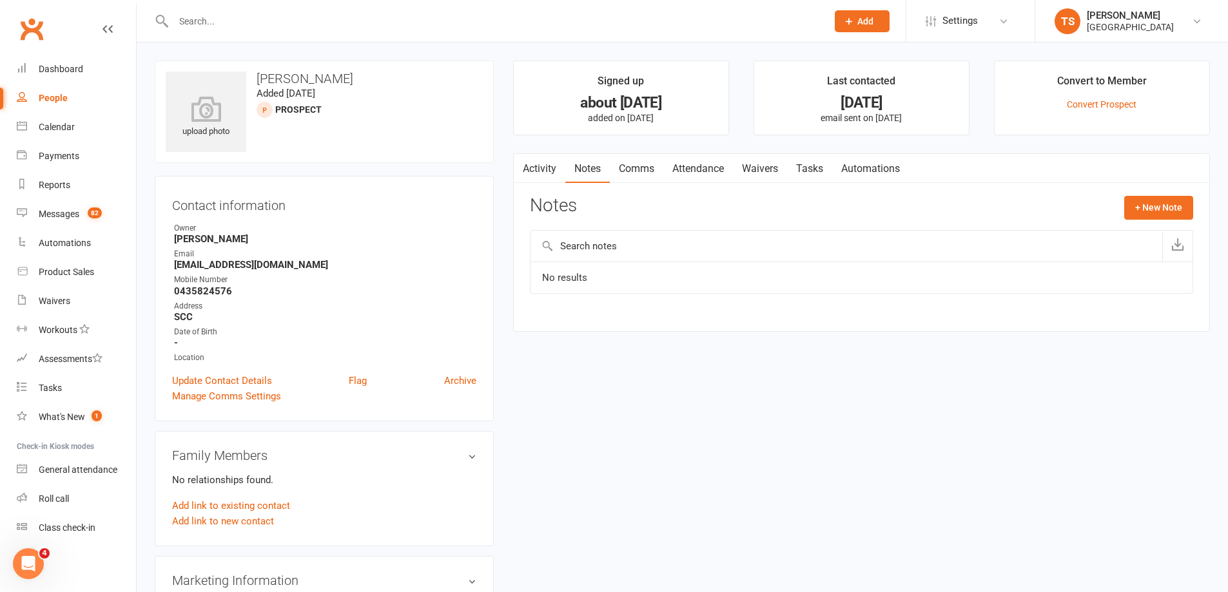
click at [687, 168] on link "Attendance" at bounding box center [698, 169] width 70 height 30
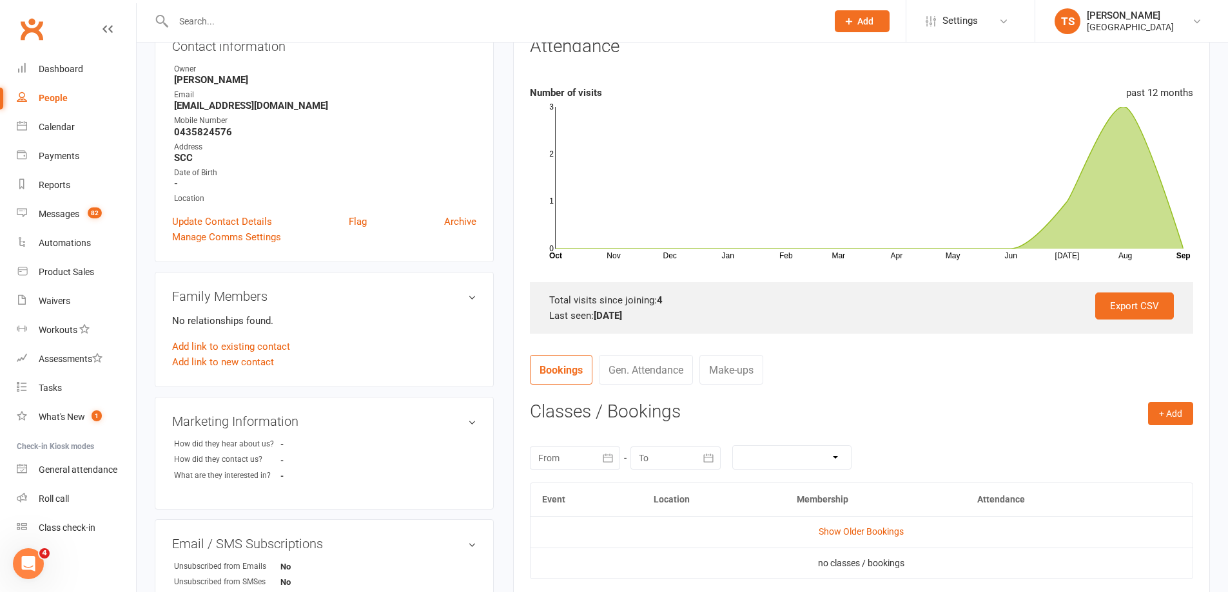
scroll to position [258, 0]
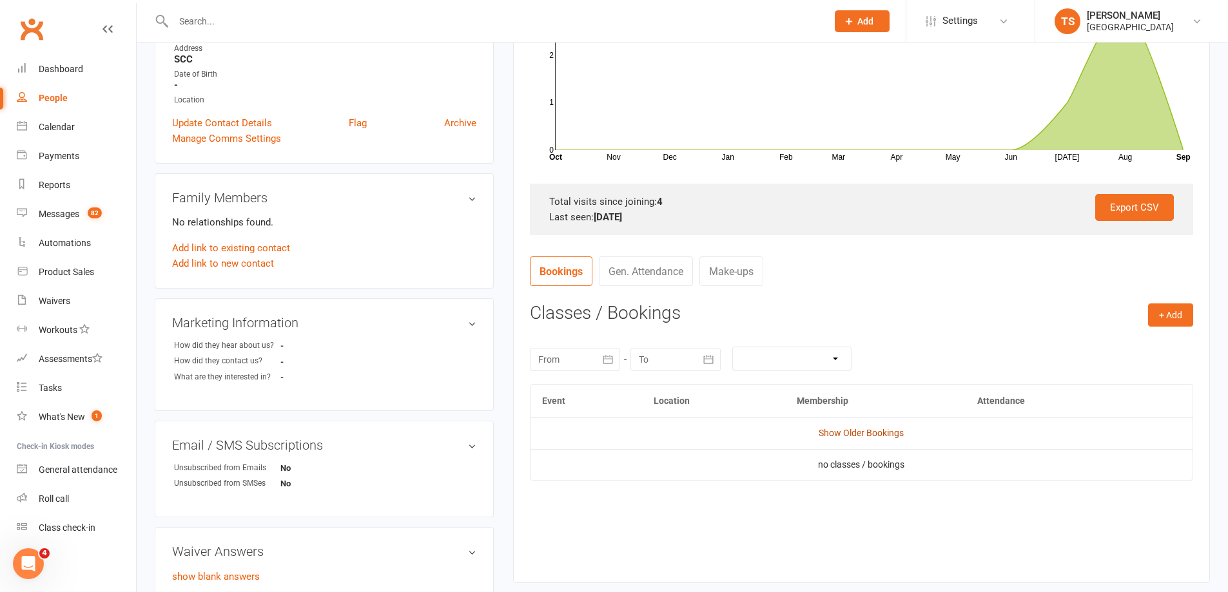
click at [872, 434] on link "Show Older Bookings" at bounding box center [861, 433] width 85 height 10
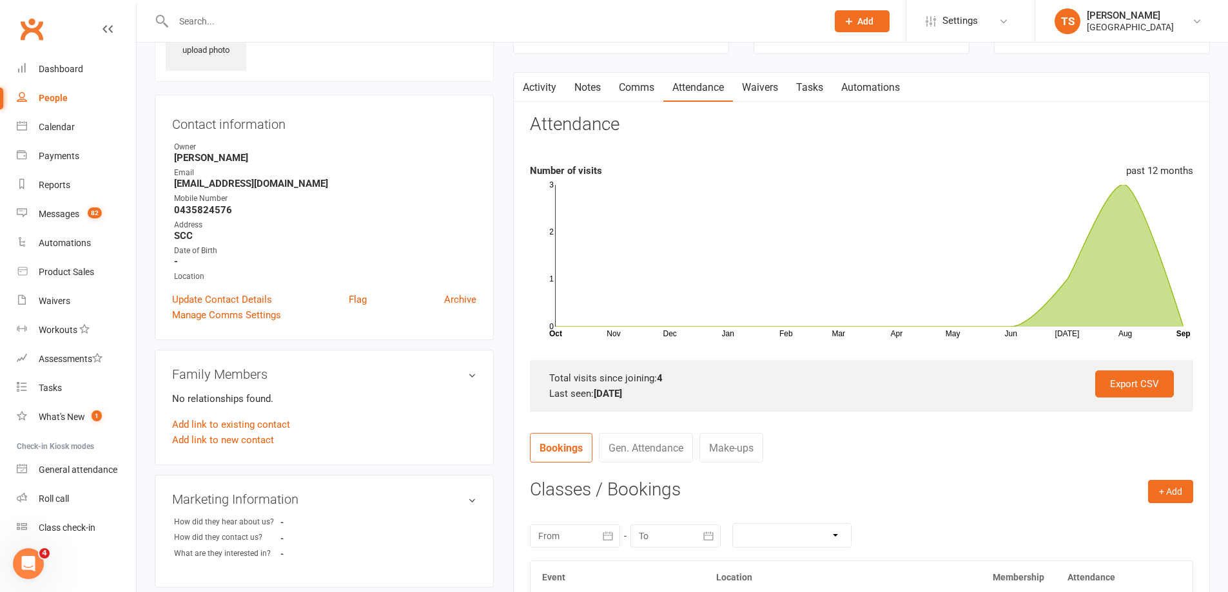
scroll to position [0, 0]
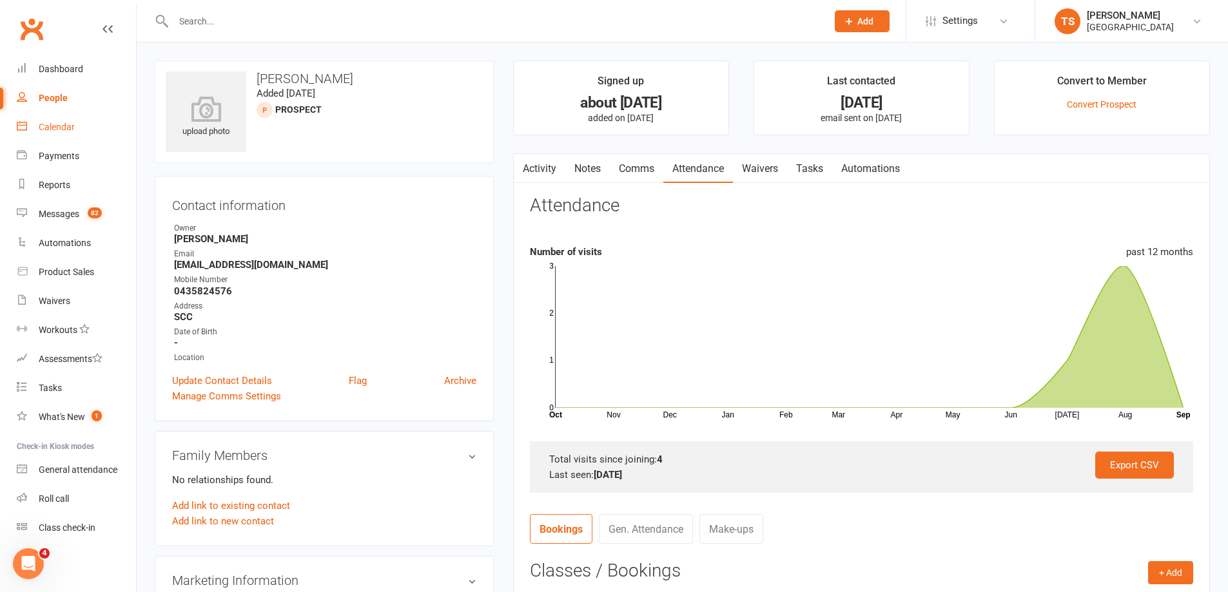
drag, startPoint x: 44, startPoint y: 127, endPoint x: 186, endPoint y: 155, distance: 144.6
click at [45, 126] on div "Calendar" at bounding box center [57, 127] width 36 height 10
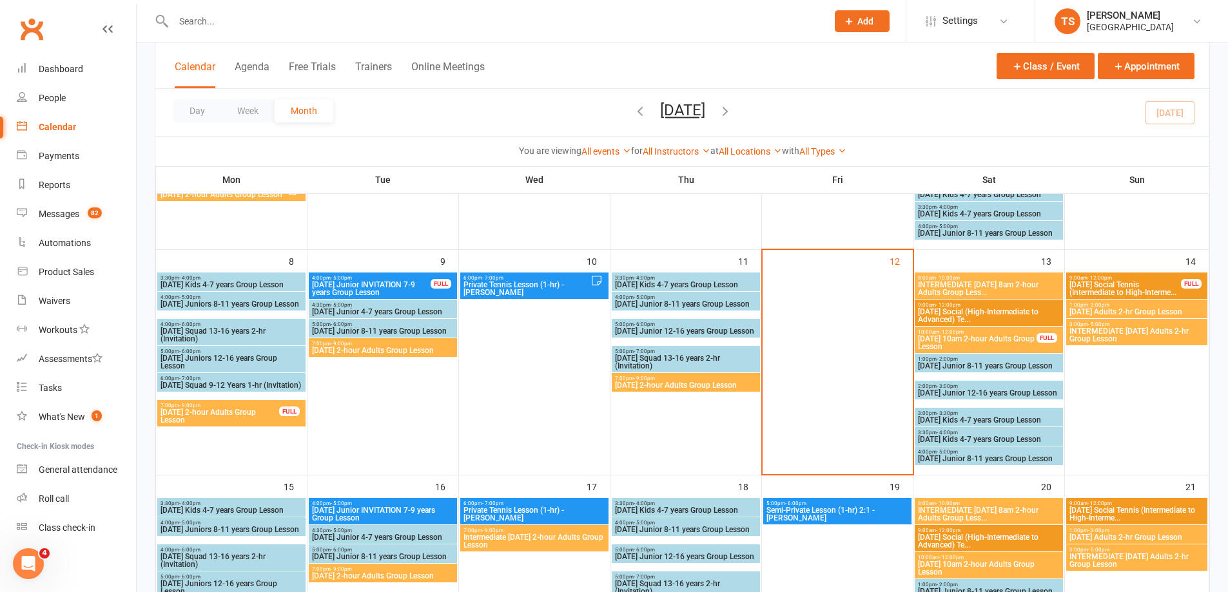
scroll to position [258, 0]
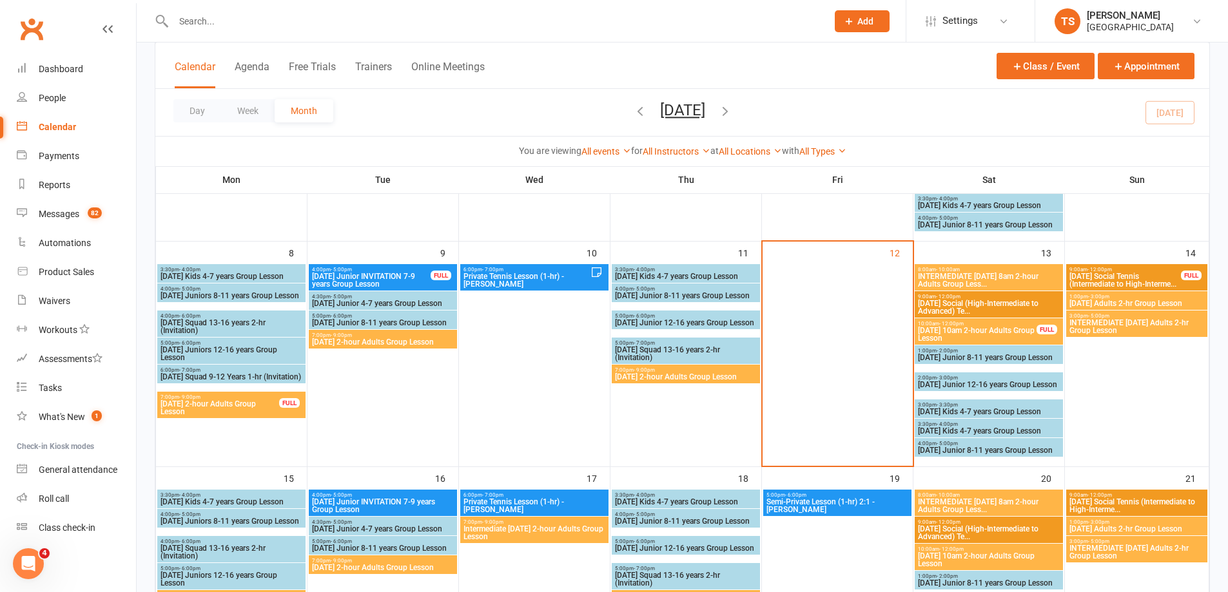
click at [937, 325] on span "10:00am - 12:00pm" at bounding box center [977, 324] width 120 height 6
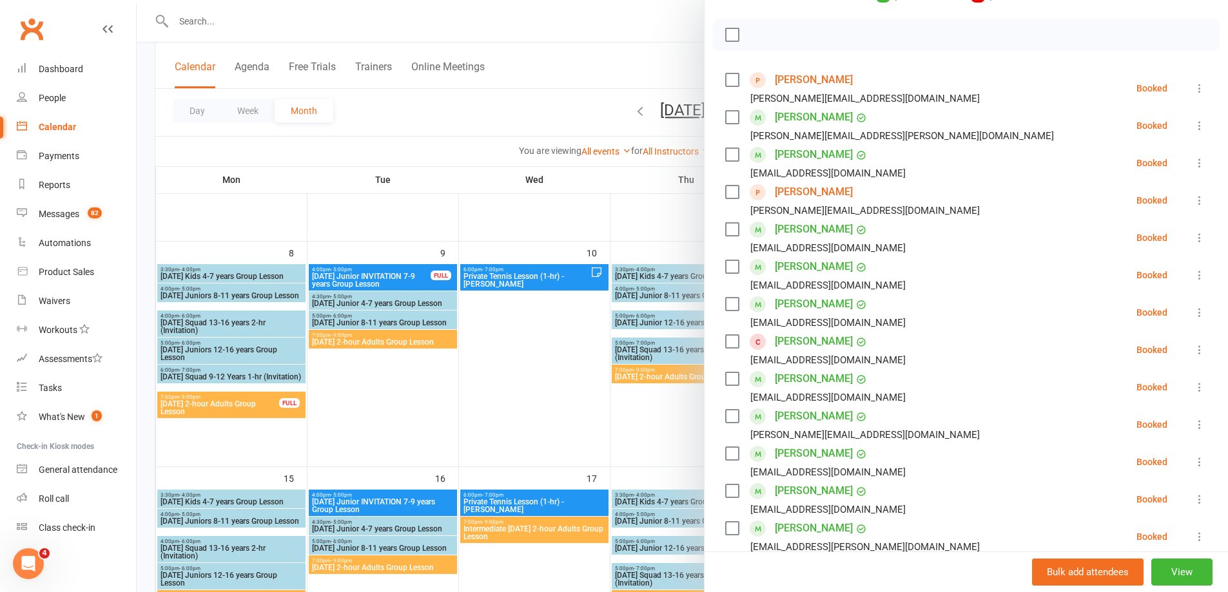
scroll to position [193, 0]
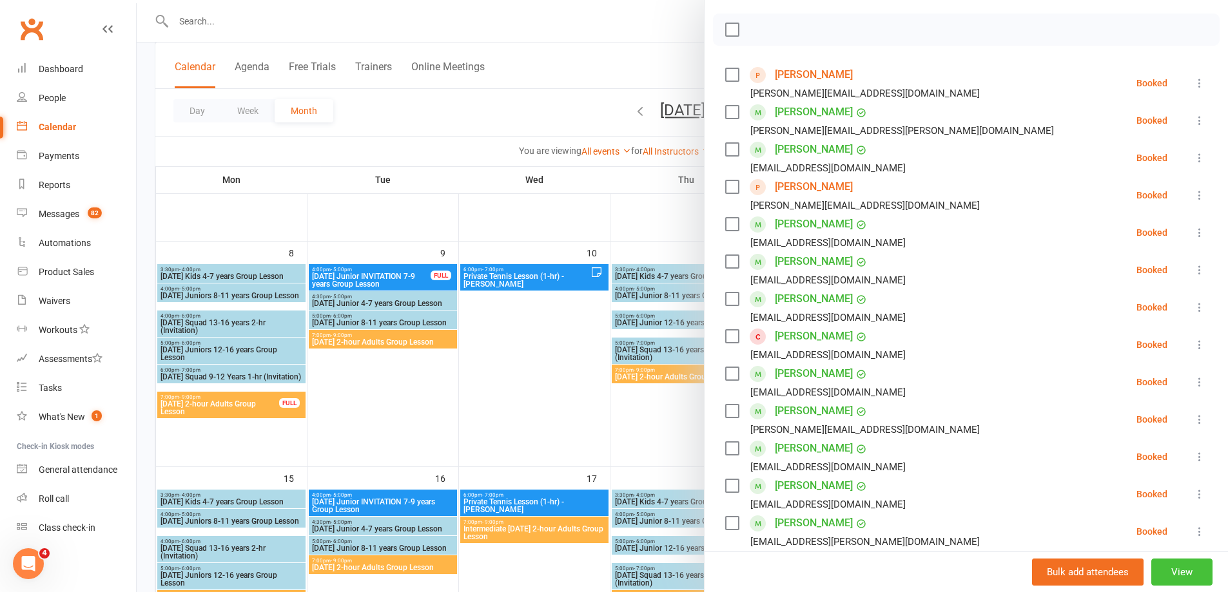
click at [1181, 580] on button "View" at bounding box center [1181, 572] width 61 height 27
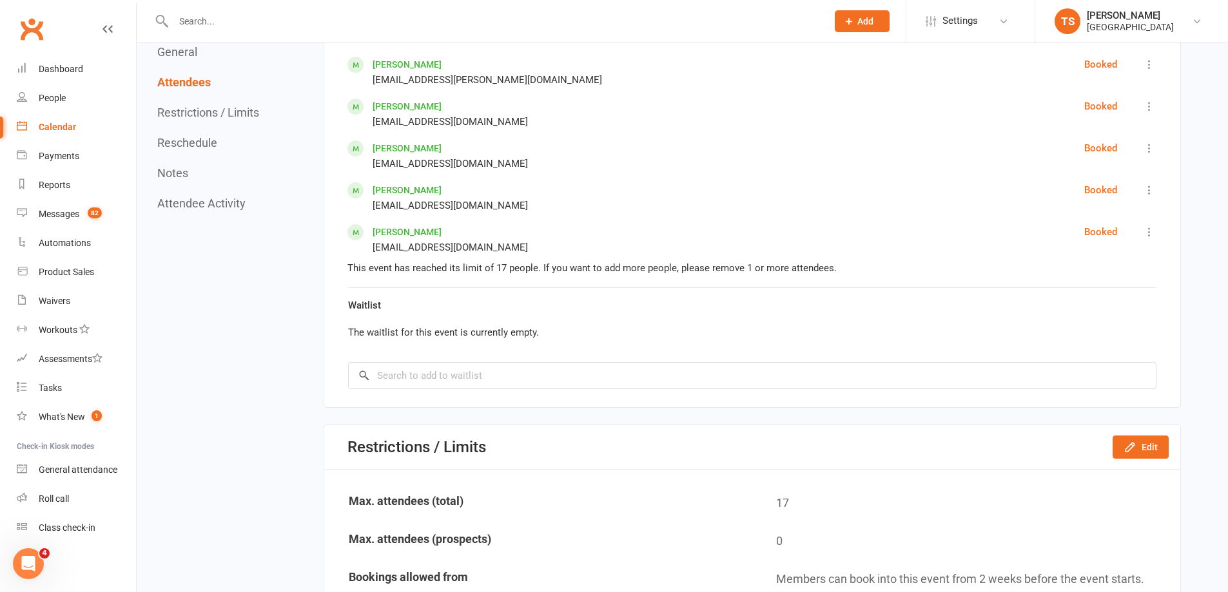
scroll to position [1289, 0]
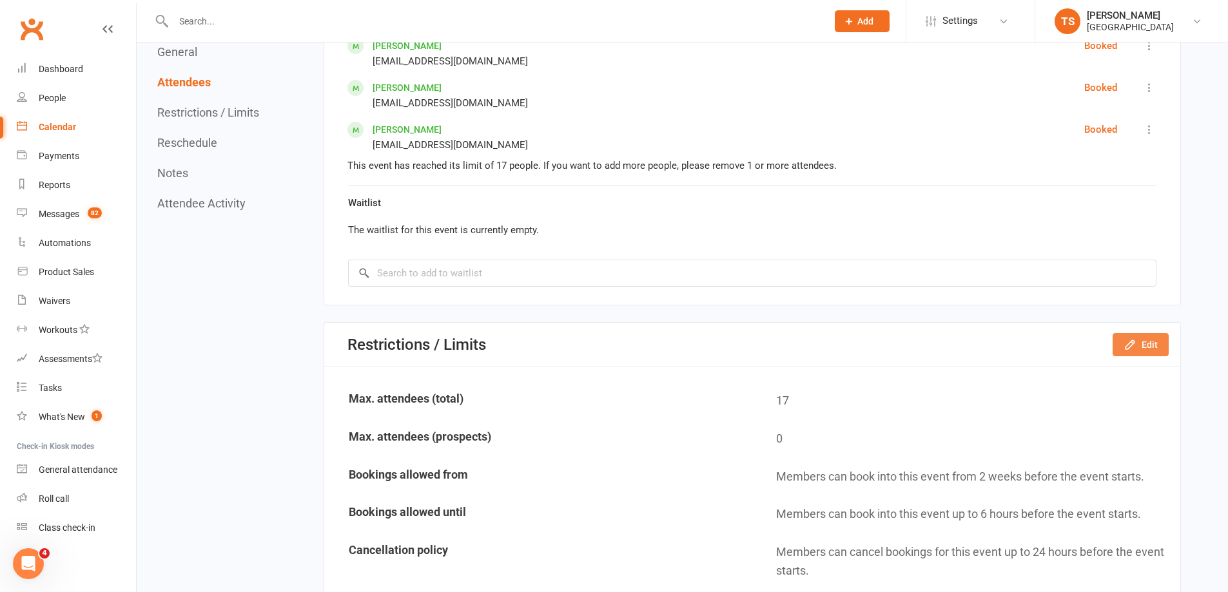
click at [1155, 350] on button "Edit" at bounding box center [1141, 344] width 56 height 23
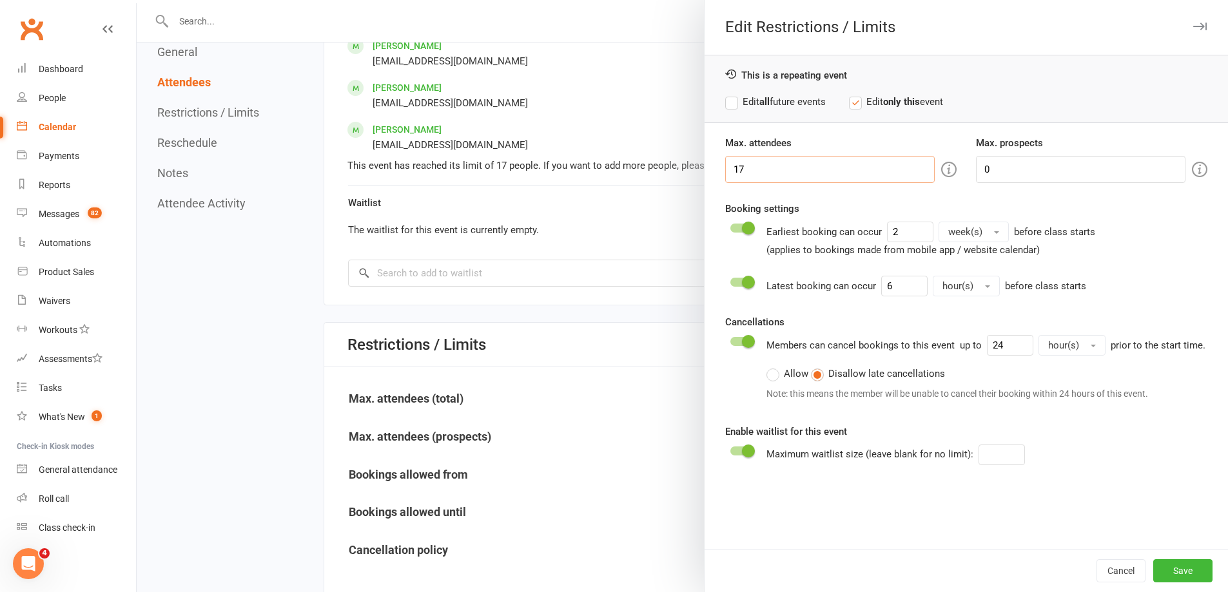
click at [737, 162] on input "17" at bounding box center [830, 169] width 210 height 27
type input "18"
click at [1174, 574] on button "Save" at bounding box center [1182, 571] width 59 height 23
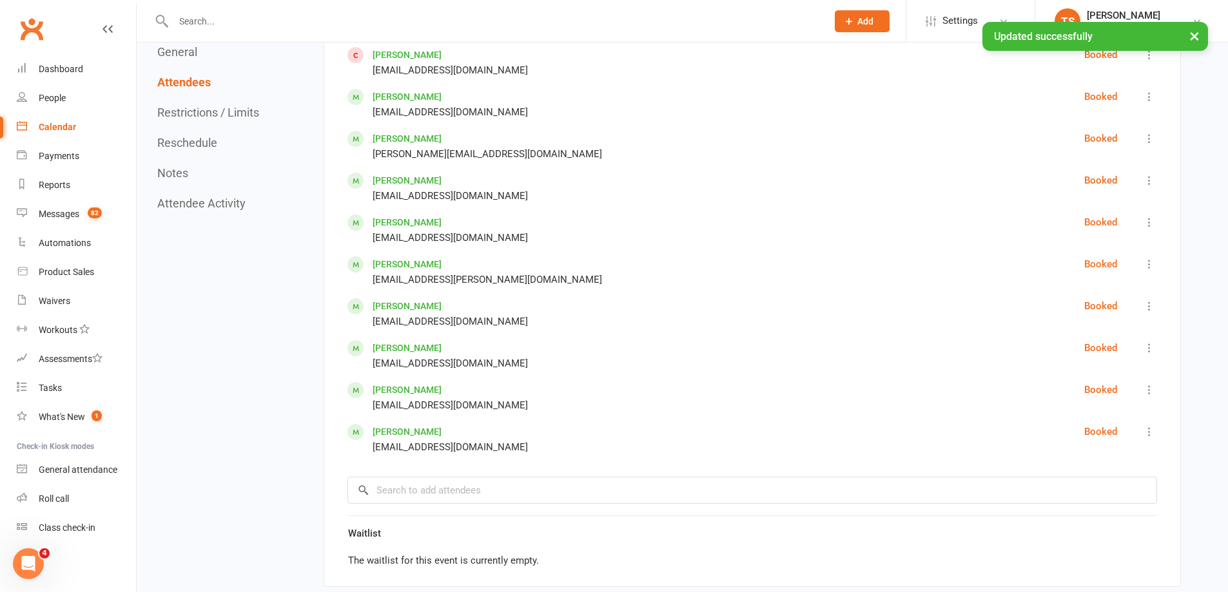
scroll to position [967, 0]
